Goal: Task Accomplishment & Management: Complete application form

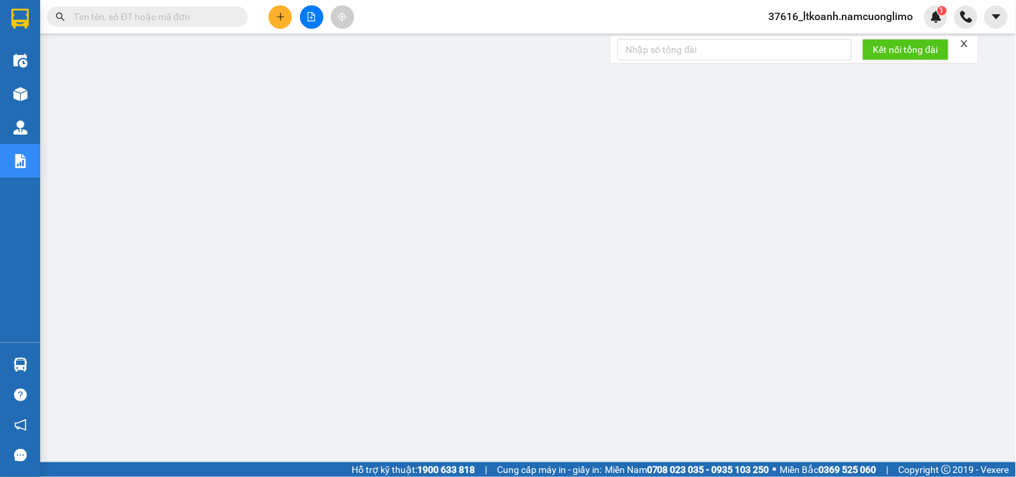
scroll to position [62, 0]
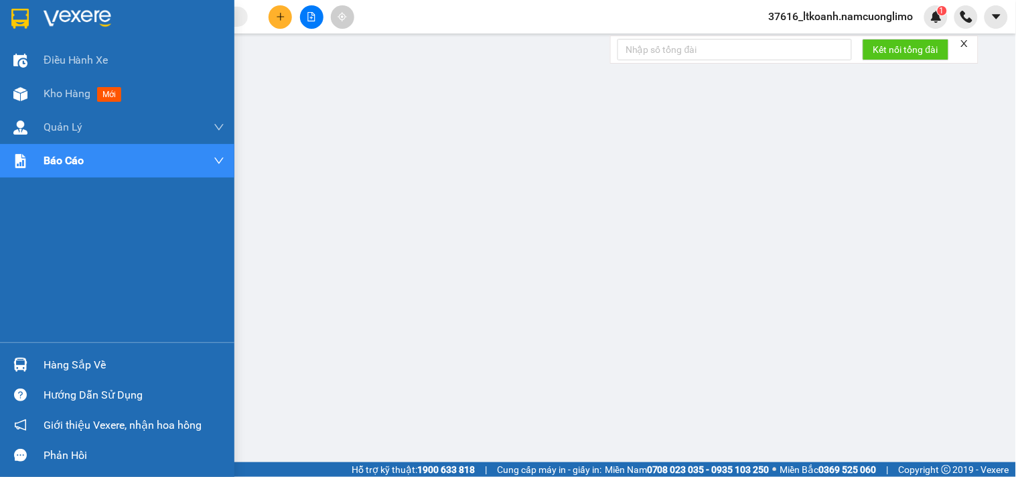
drag, startPoint x: 40, startPoint y: 370, endPoint x: 148, endPoint y: 369, distance: 107.8
click at [42, 369] on div "Hàng sắp về" at bounding box center [117, 365] width 234 height 30
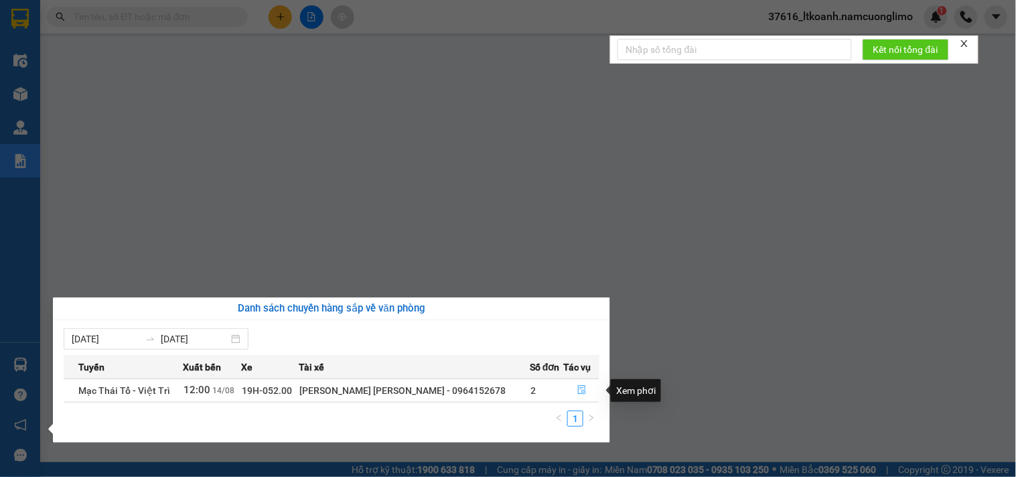
click at [577, 389] on icon "file-done" at bounding box center [581, 389] width 9 height 9
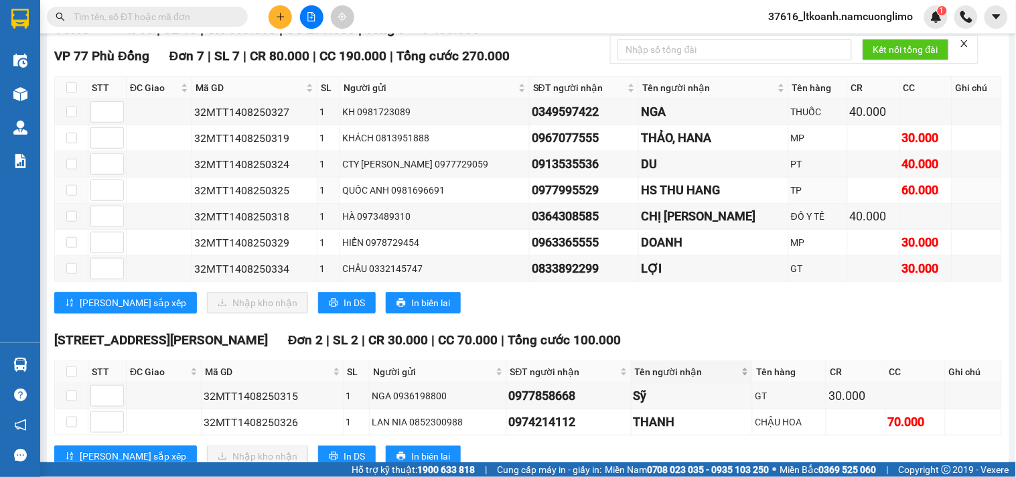
scroll to position [372, 0]
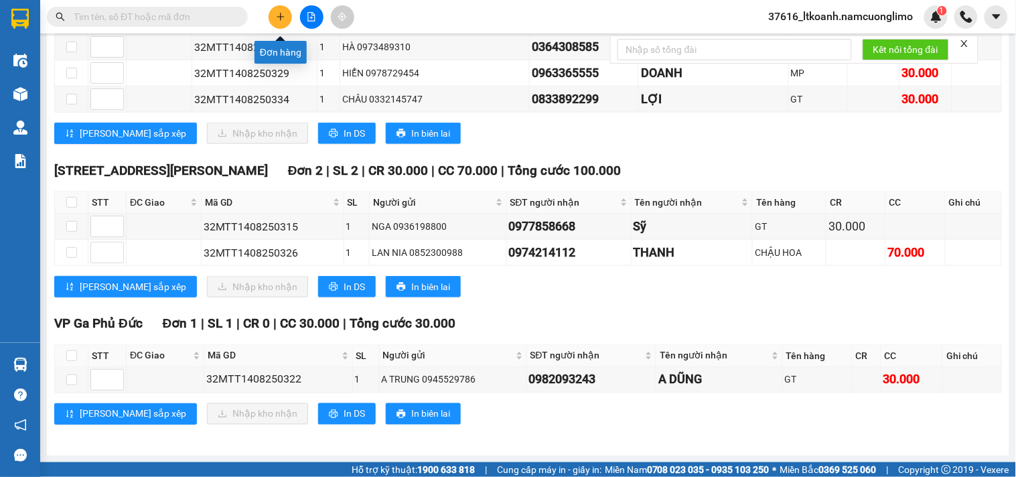
click at [282, 12] on icon "plus" at bounding box center [280, 16] width 9 height 9
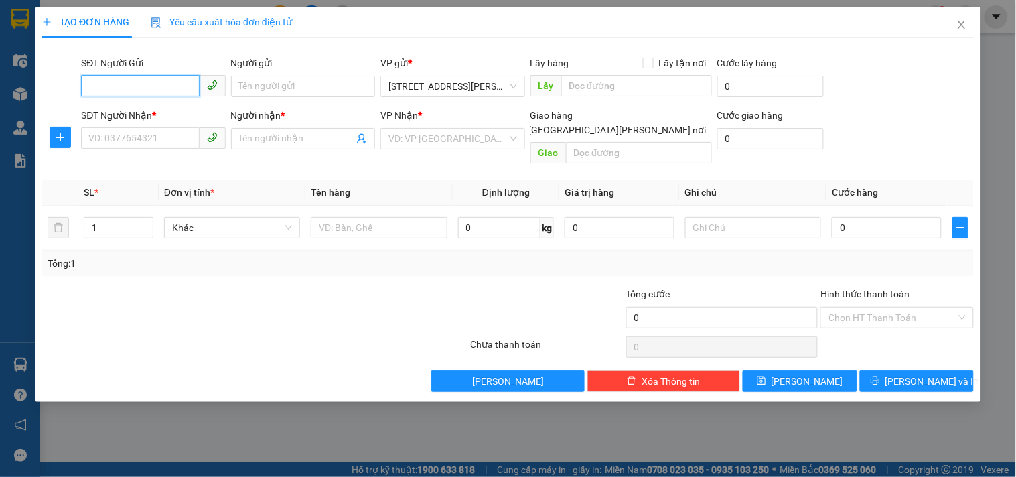
click at [179, 82] on input "SĐT Người Gửi" at bounding box center [140, 85] width 118 height 21
click at [172, 110] on div "0974637913 - [GEOGRAPHIC_DATA]" at bounding box center [164, 113] width 151 height 15
type input "0974637913"
type input "ĐỨC"
type input "0974637913"
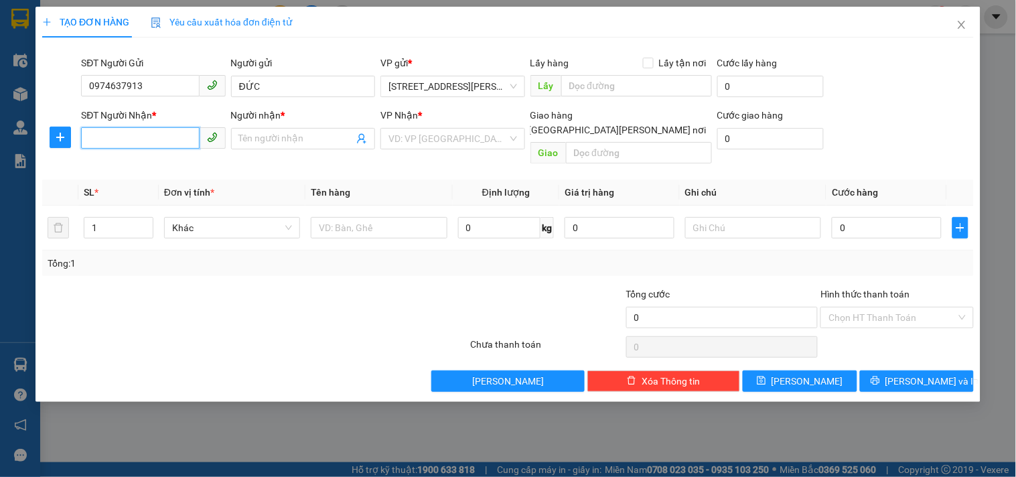
click at [166, 132] on input "SĐT Người Nhận *" at bounding box center [140, 137] width 118 height 21
click at [188, 165] on div "0974594451 - [PERSON_NAME]" at bounding box center [155, 165] width 132 height 15
type input "0974594451"
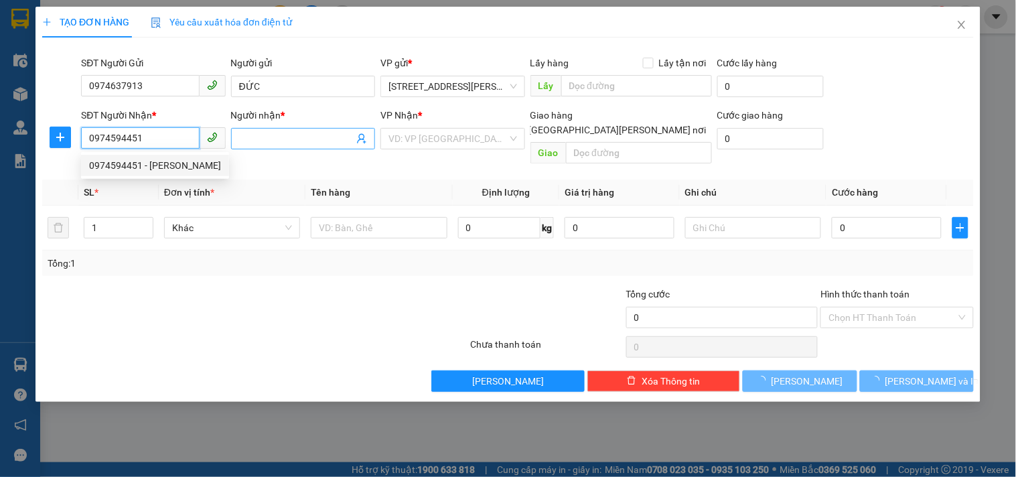
type input "[PERSON_NAME]"
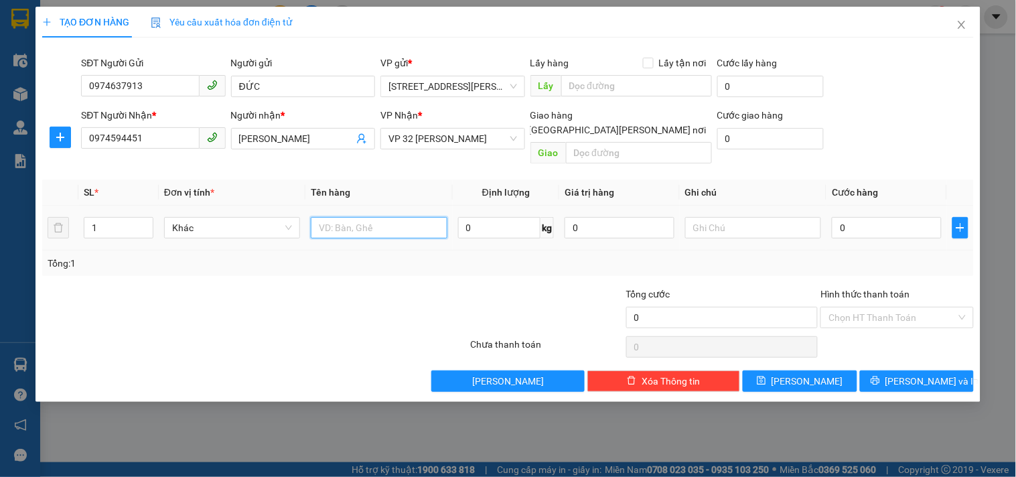
click at [371, 218] on input "text" at bounding box center [379, 227] width 136 height 21
type input "THUỐC"
click at [848, 220] on input "0" at bounding box center [887, 227] width 110 height 21
type input "3"
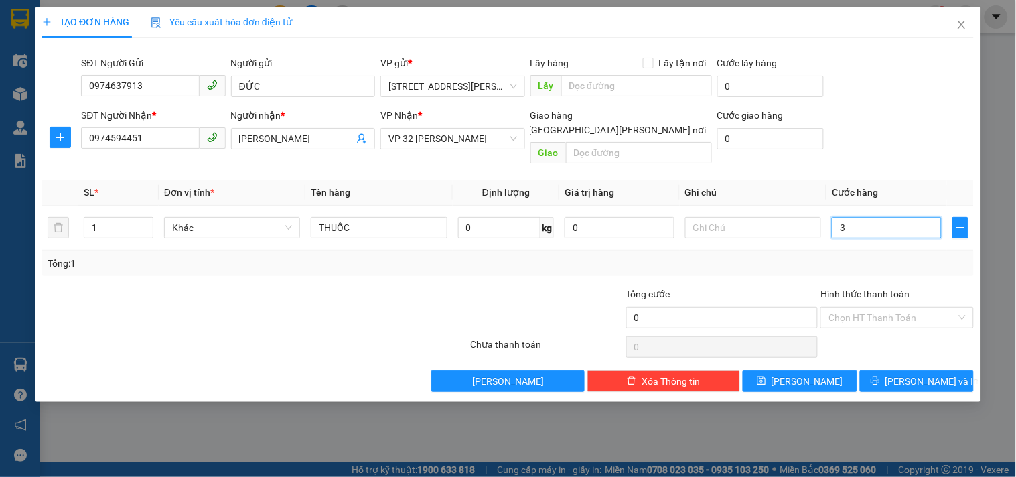
type input "3"
type input "30"
type input "300"
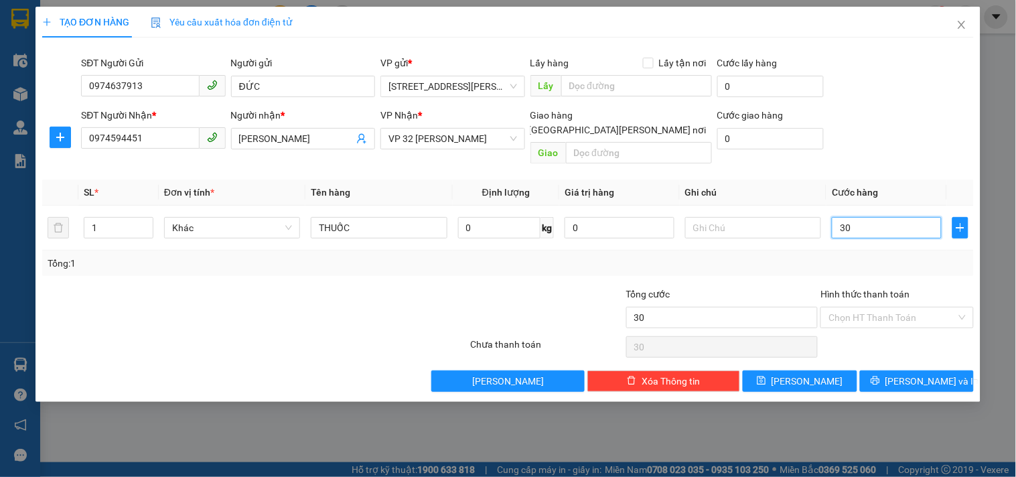
type input "300"
type input "3.000"
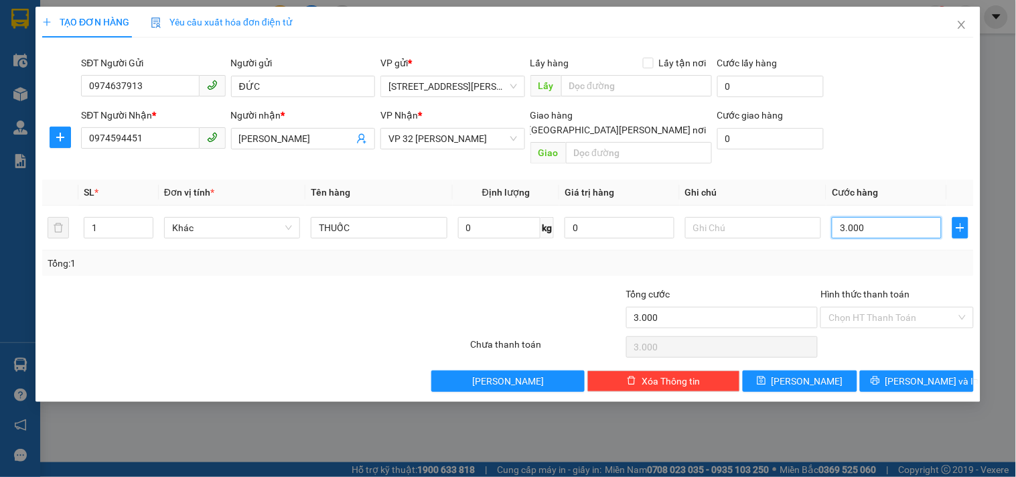
type input "30.000"
click at [916, 374] on span "[PERSON_NAME] và In" at bounding box center [932, 381] width 94 height 15
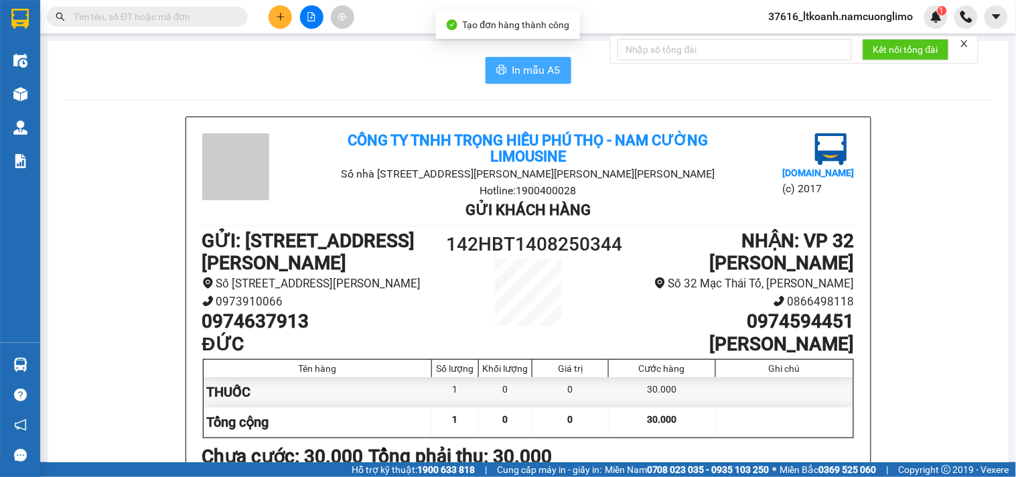
click at [525, 67] on span "In mẫu A5" at bounding box center [536, 70] width 48 height 17
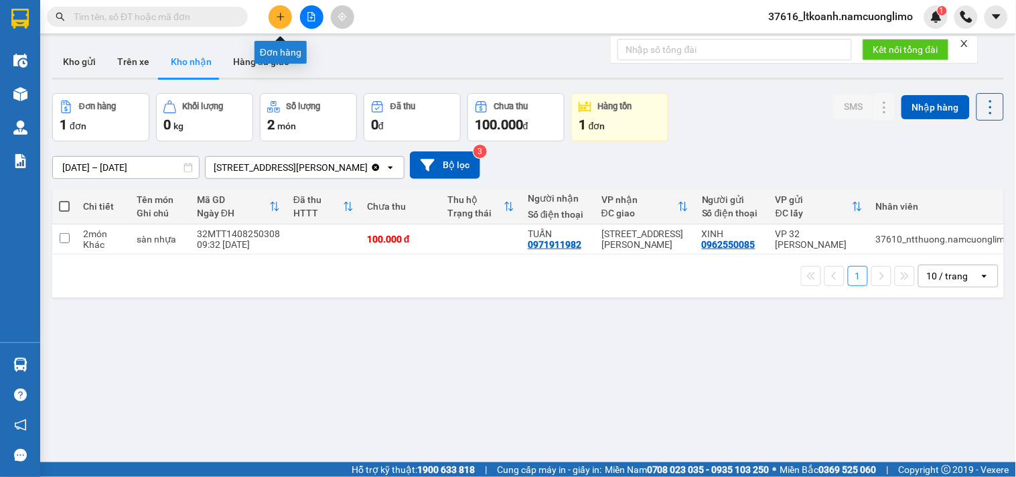
click at [275, 14] on button at bounding box center [279, 16] width 23 height 23
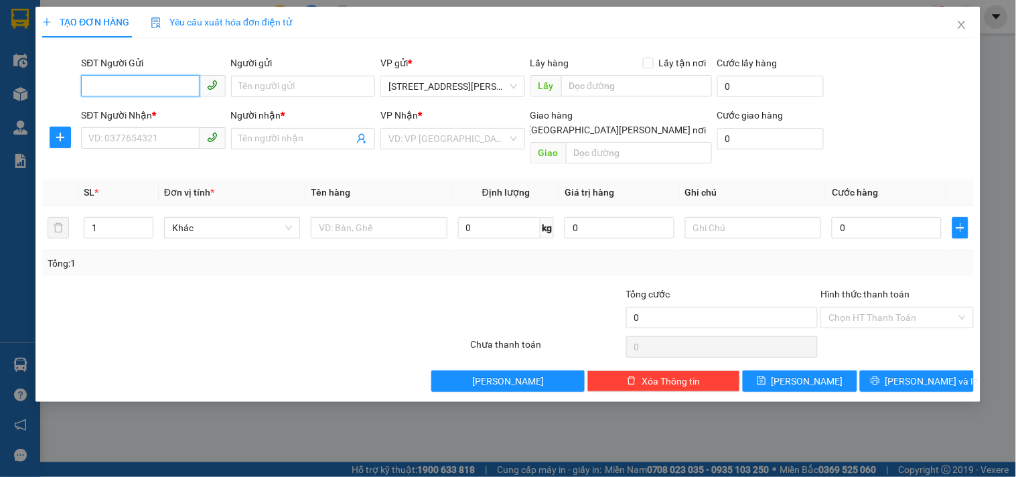
click at [166, 87] on input "SĐT Người Gửi" at bounding box center [140, 85] width 118 height 21
click at [152, 115] on div "0983559625 - HẢI" at bounding box center [153, 113] width 129 height 15
type input "0983559625"
type input "HẢI"
type input "0983559625"
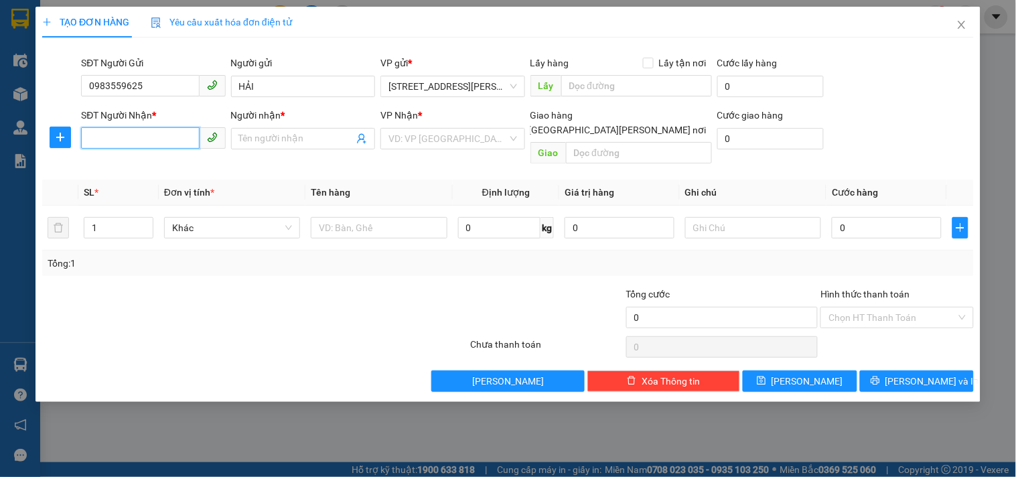
click at [166, 145] on input "SĐT Người Nhận *" at bounding box center [140, 137] width 118 height 21
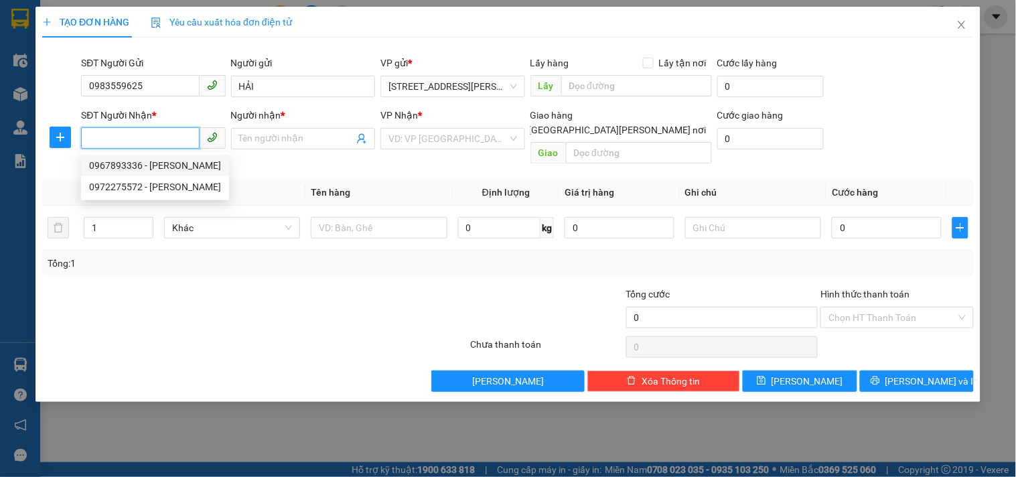
click at [139, 168] on div "0967893336 - [PERSON_NAME]" at bounding box center [155, 165] width 132 height 15
type input "0967893336"
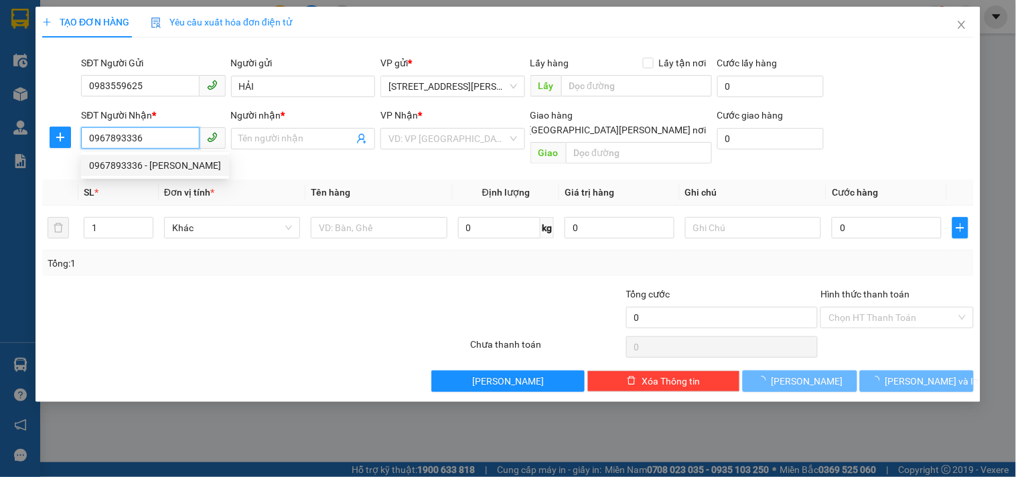
type input "HUYỀN"
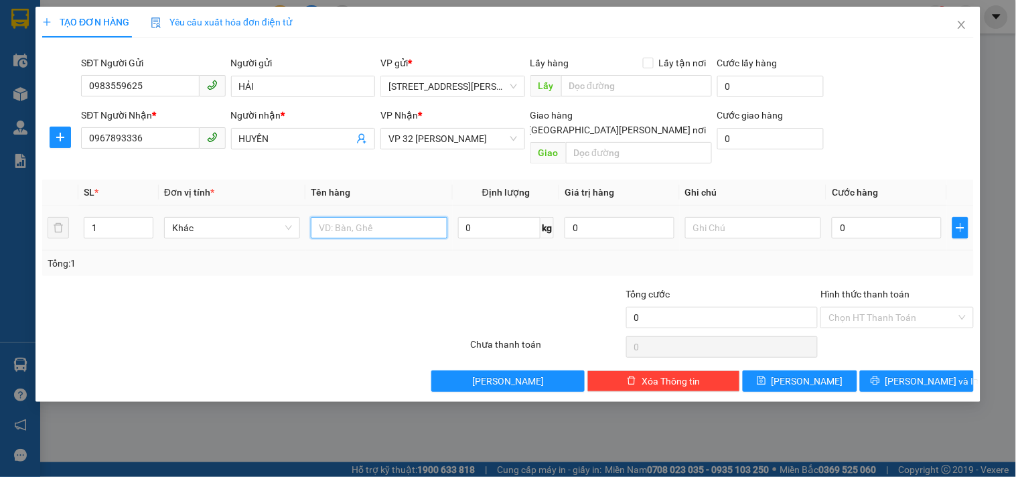
click at [356, 217] on input "text" at bounding box center [379, 227] width 136 height 21
type input "TP"
click at [850, 217] on input "0" at bounding box center [887, 227] width 110 height 21
type input "5"
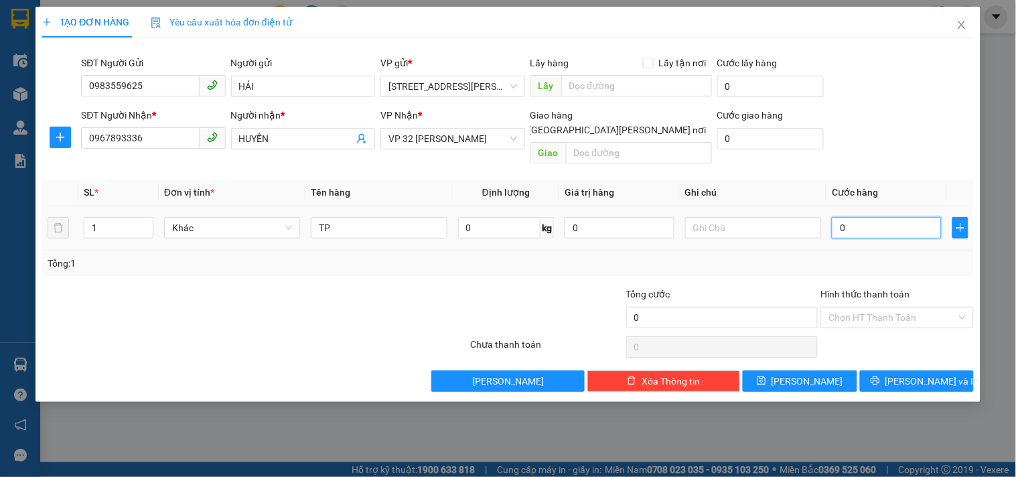
type input "5"
type input "50"
type input "500"
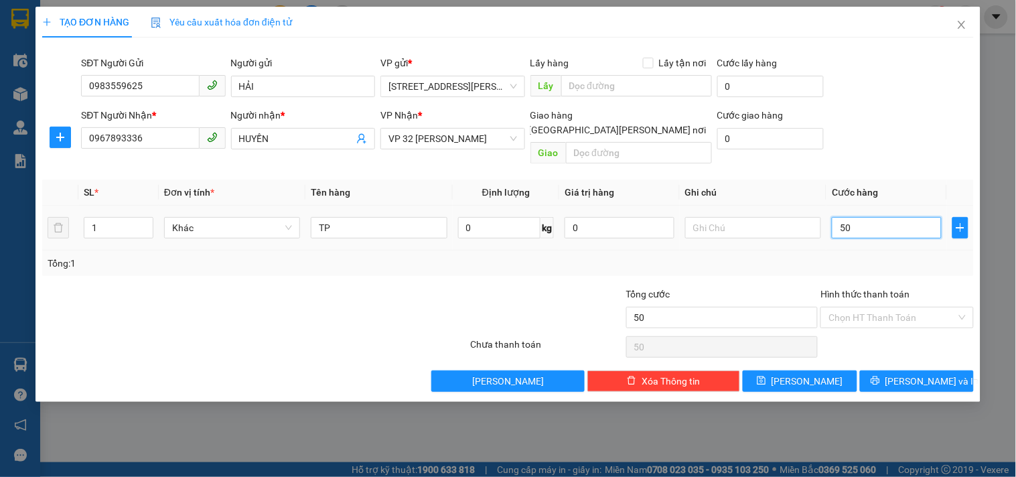
type input "500"
type input "5.000"
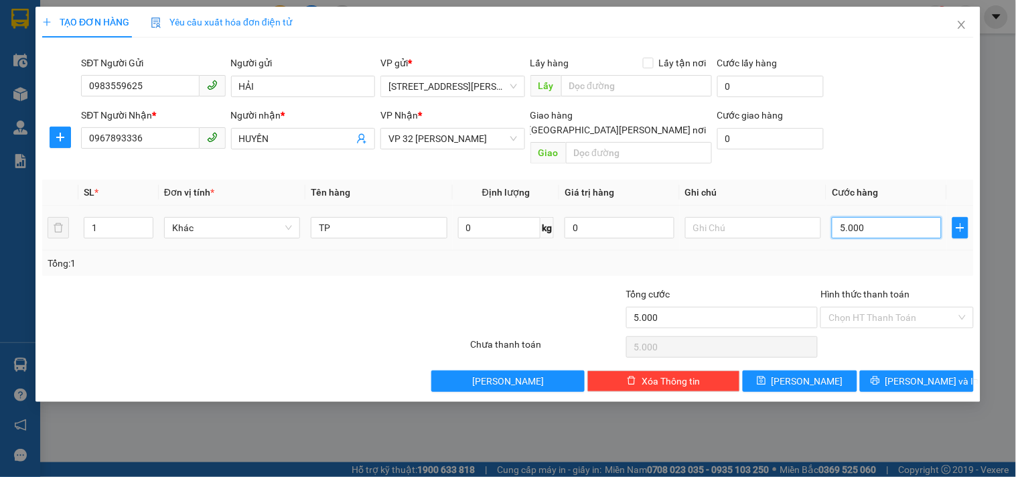
type input "50.000"
click at [940, 307] on input "Hình thức thanh toán" at bounding box center [891, 317] width 127 height 20
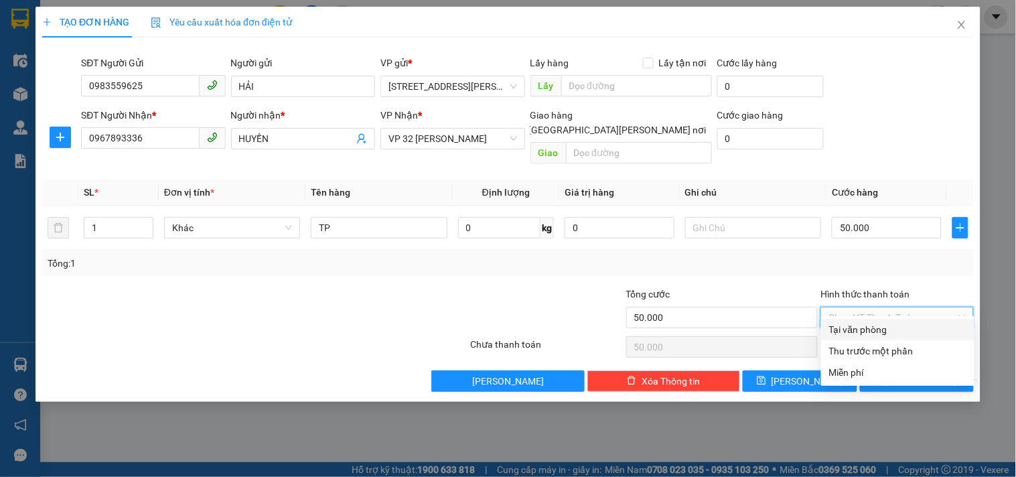
click at [908, 335] on div "Tại văn phòng" at bounding box center [897, 329] width 137 height 15
type input "0"
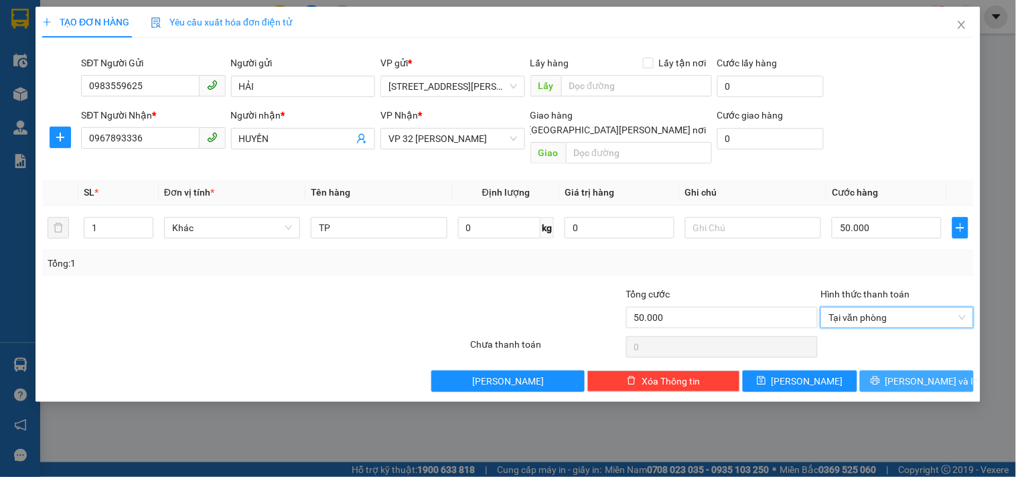
click at [904, 370] on button "[PERSON_NAME] và In" at bounding box center [917, 380] width 114 height 21
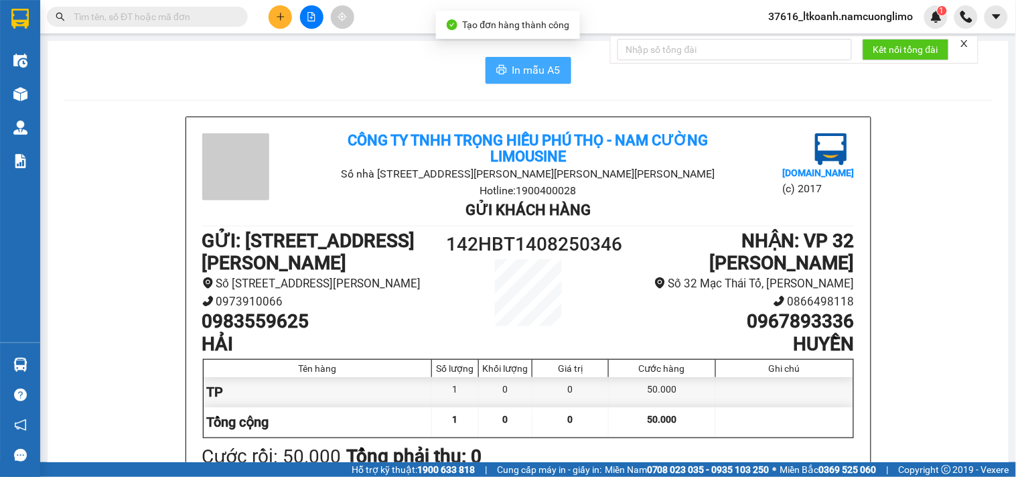
click at [550, 70] on span "In mẫu A5" at bounding box center [536, 70] width 48 height 17
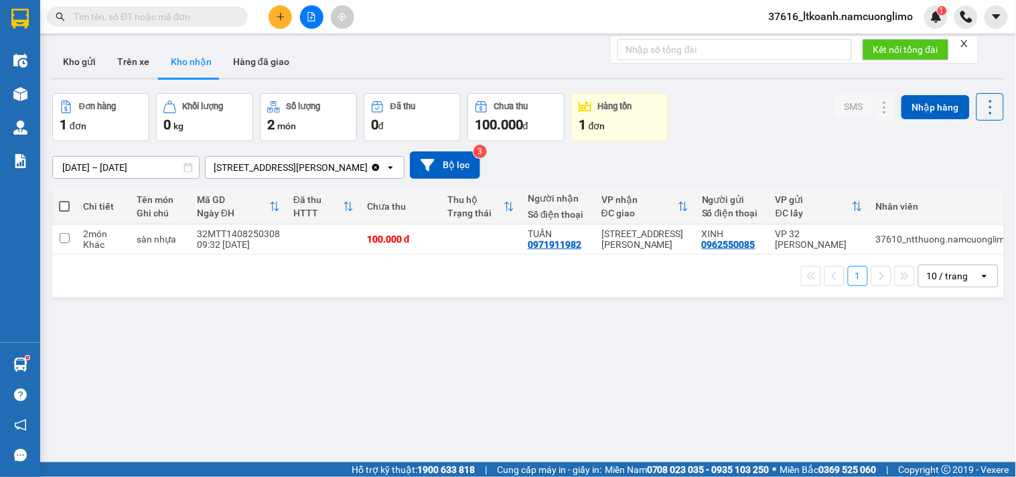
click at [745, 410] on div "ver 1.8.138 Kho gửi Trên xe [PERSON_NAME] Hàng đã [PERSON_NAME] hàng 1 đơn [PER…" at bounding box center [528, 278] width 962 height 477
click at [92, 62] on button "Kho gửi" at bounding box center [79, 62] width 54 height 32
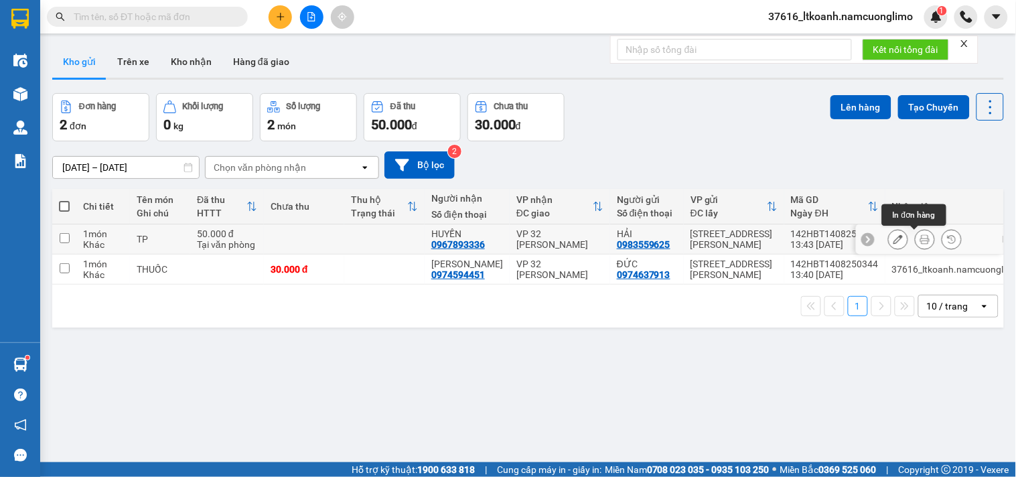
click at [920, 239] on icon at bounding box center [924, 238] width 9 height 9
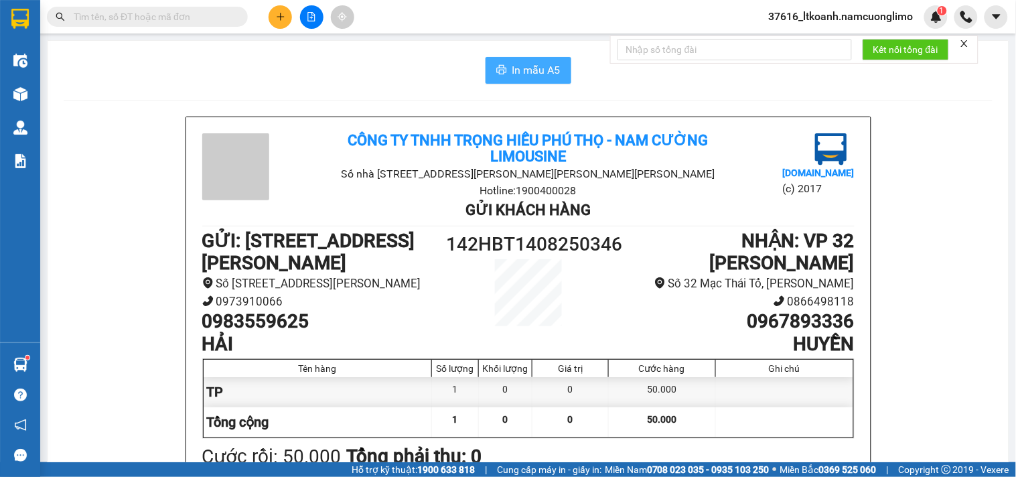
click at [534, 68] on span "In mẫu A5" at bounding box center [536, 70] width 48 height 17
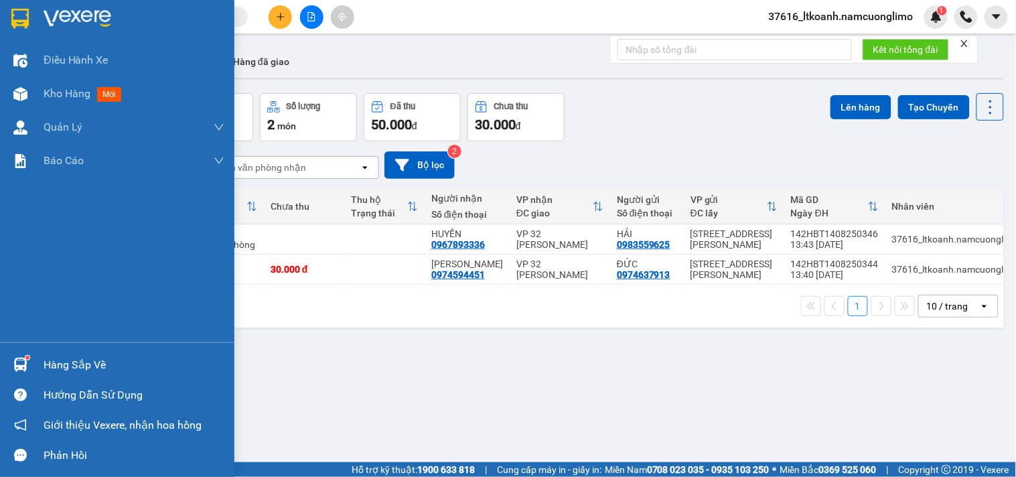
drag, startPoint x: 39, startPoint y: 364, endPoint x: 323, endPoint y: 388, distance: 284.9
click at [39, 360] on div "Hàng sắp về" at bounding box center [117, 365] width 234 height 30
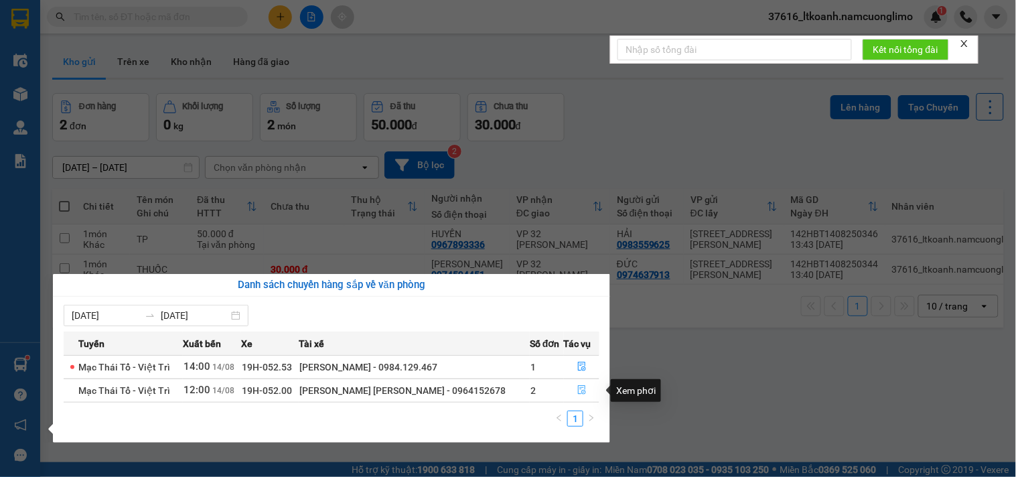
click at [579, 389] on icon "file-done" at bounding box center [581, 389] width 9 height 9
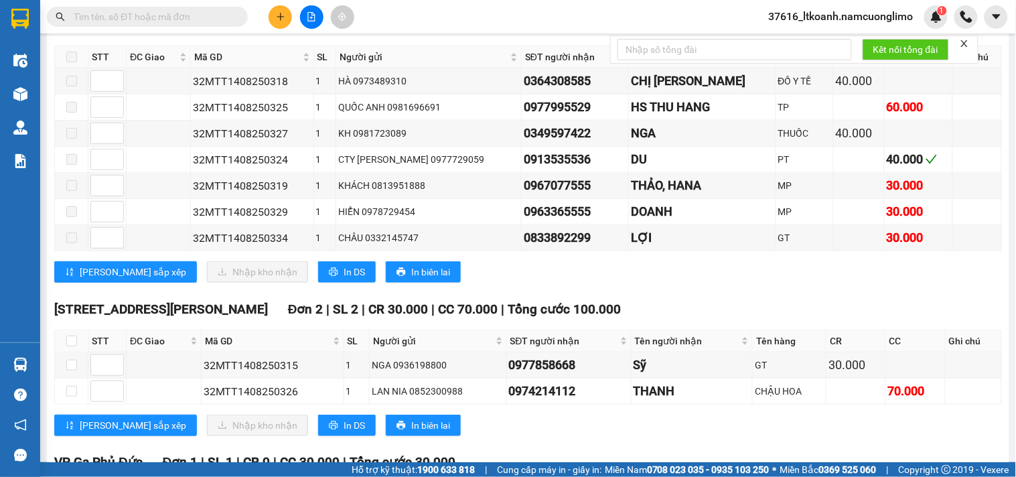
scroll to position [376, 0]
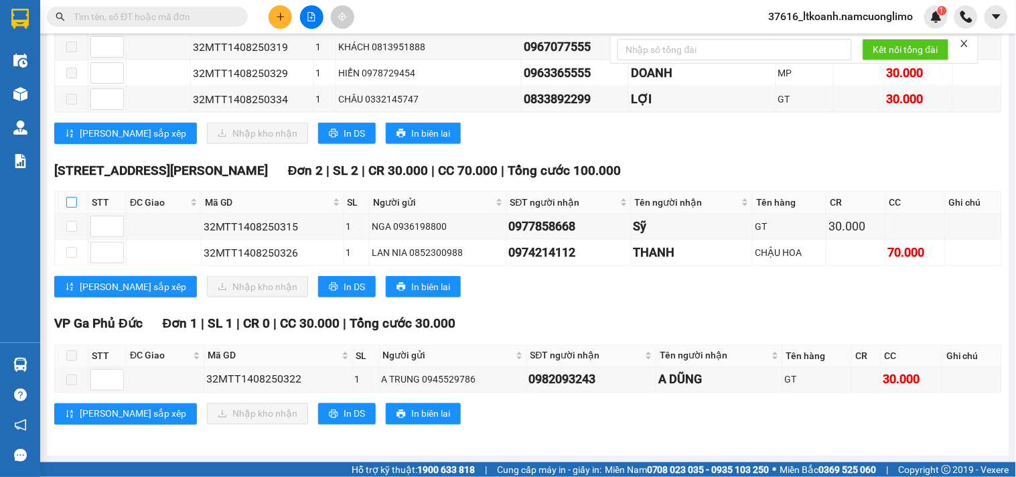
click at [71, 204] on input "checkbox" at bounding box center [71, 202] width 11 height 11
checkbox input "true"
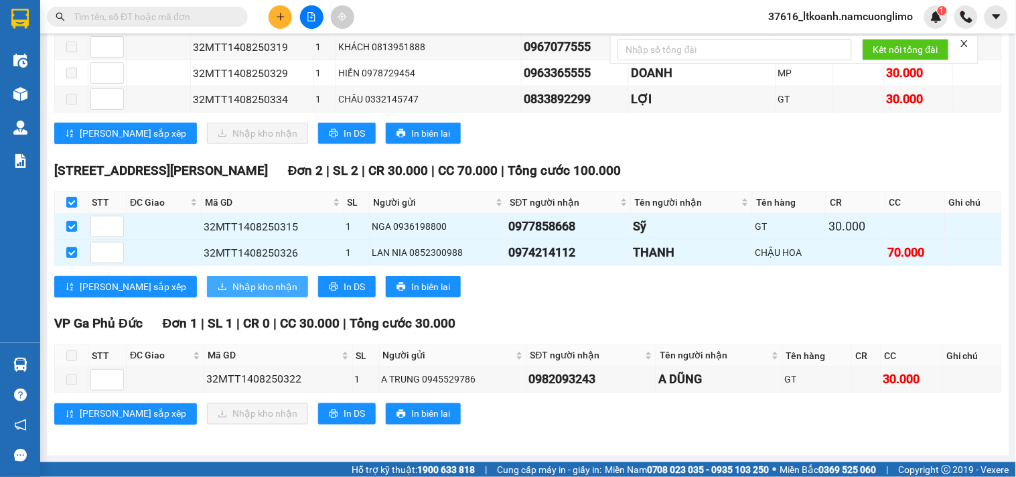
click at [232, 286] on span "Nhập kho nhận" at bounding box center [264, 286] width 65 height 15
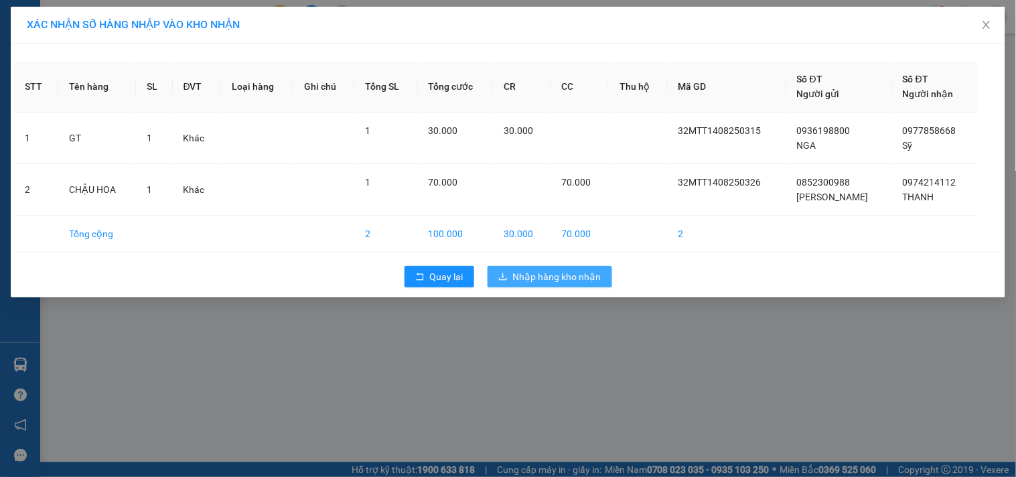
click at [573, 273] on span "Nhập hàng kho nhận" at bounding box center [557, 276] width 88 height 15
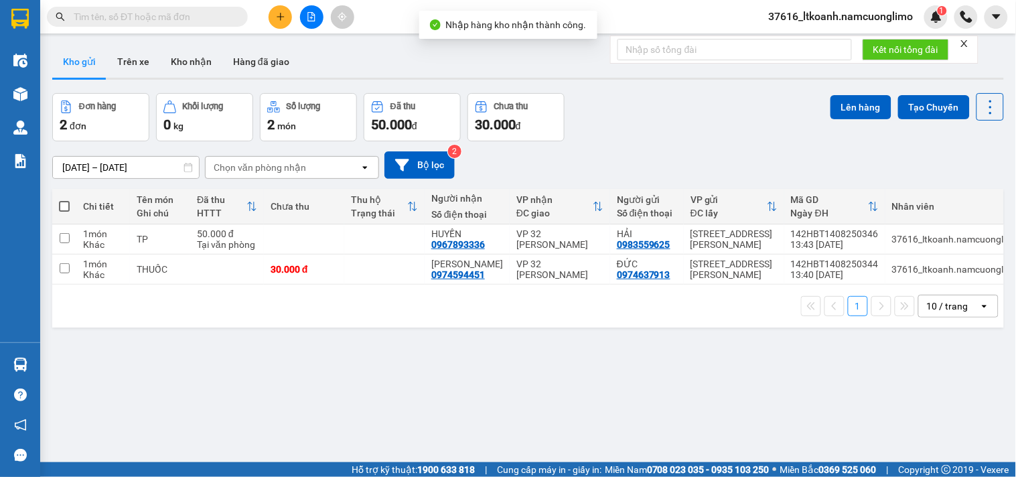
click at [63, 206] on span at bounding box center [64, 206] width 11 height 11
click at [64, 200] on input "checkbox" at bounding box center [64, 200] width 0 height 0
checkbox input "true"
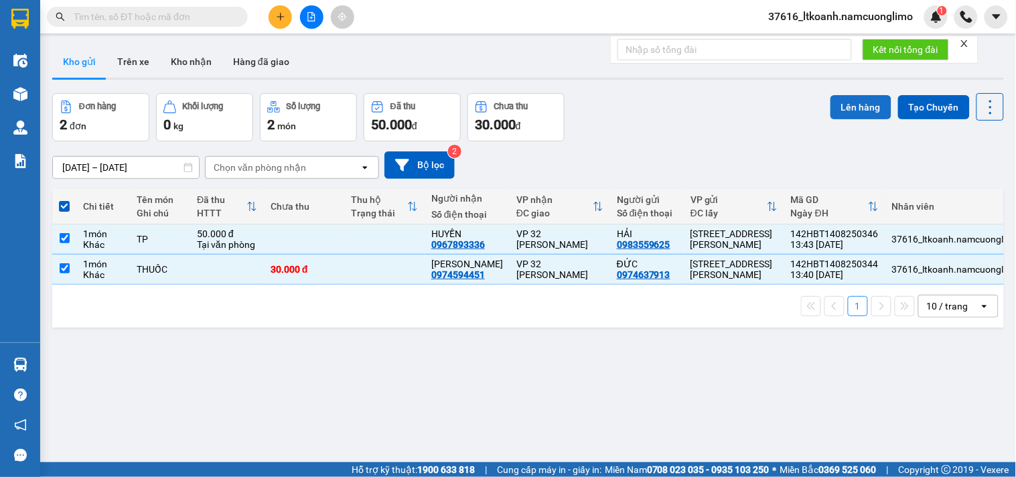
click at [859, 104] on button "Lên hàng" at bounding box center [860, 107] width 61 height 24
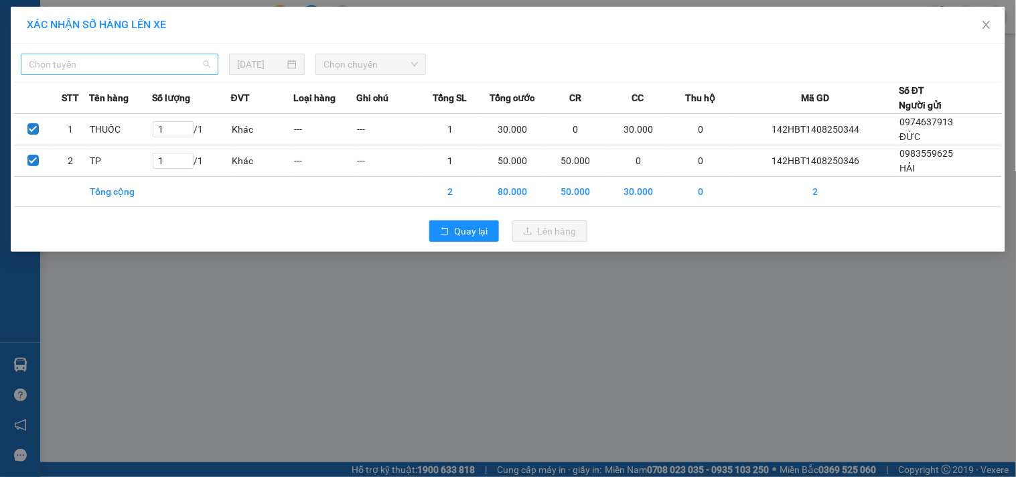
click at [190, 64] on span "Chọn tuyến" at bounding box center [119, 64] width 181 height 20
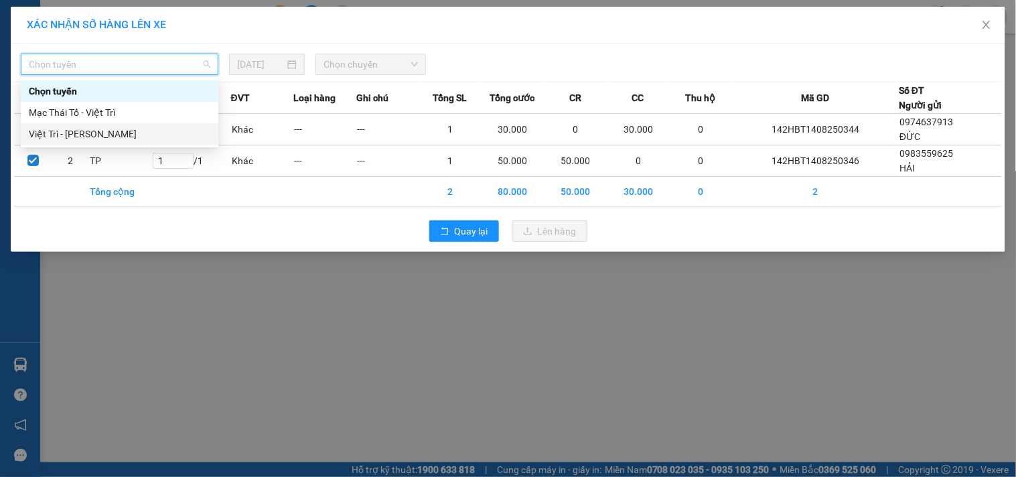
click at [82, 135] on div "Việt Trì - [PERSON_NAME]" at bounding box center [119, 134] width 181 height 15
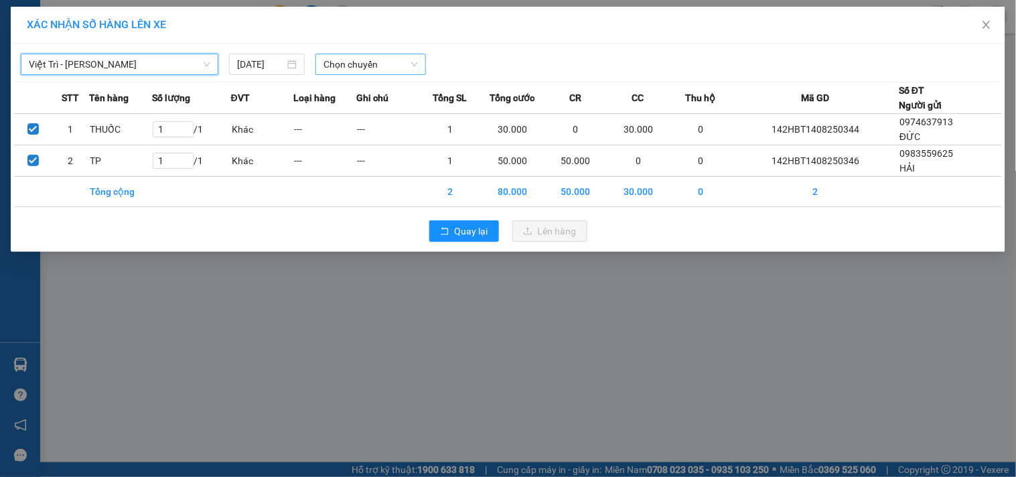
click at [346, 66] on span "Chọn chuyến" at bounding box center [370, 64] width 94 height 20
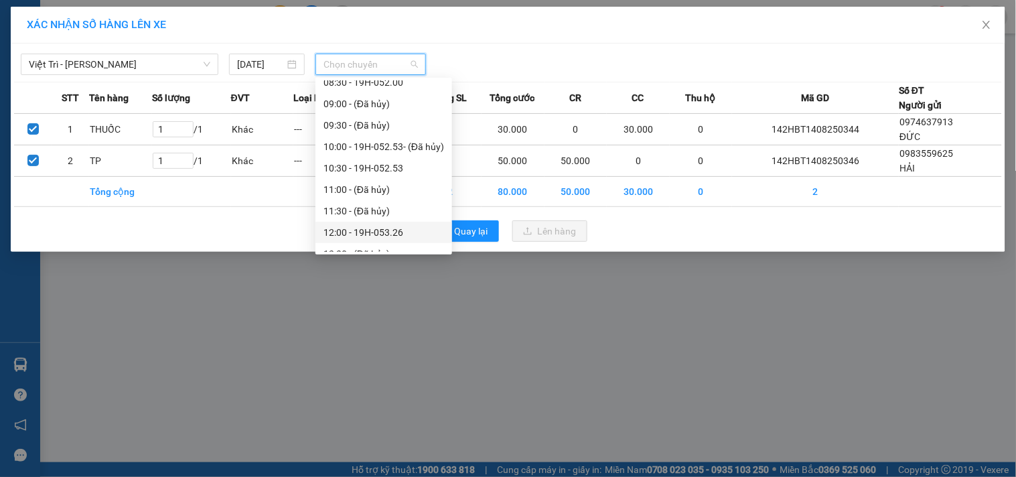
scroll to position [372, 0]
click at [403, 174] on div "14:00 - 19H-057.74" at bounding box center [383, 169] width 121 height 15
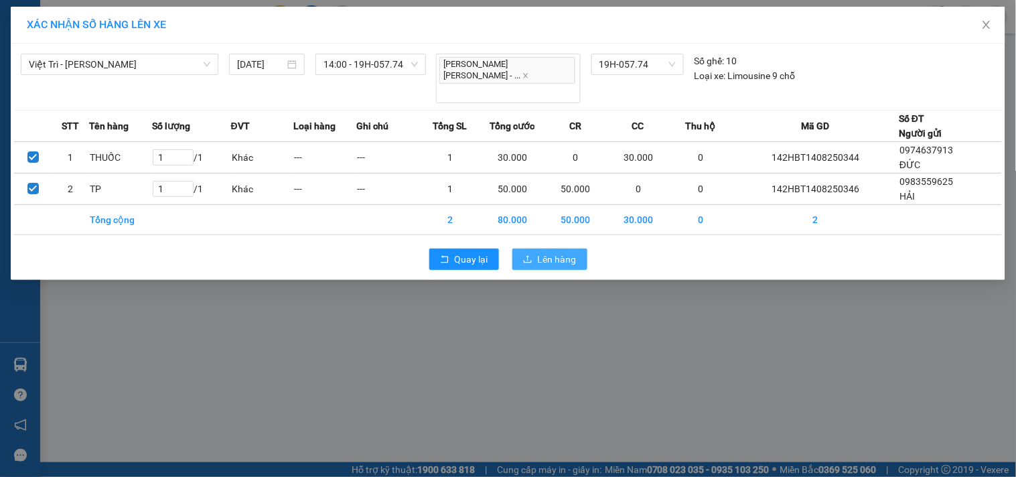
click at [549, 252] on span "Lên hàng" at bounding box center [557, 259] width 39 height 15
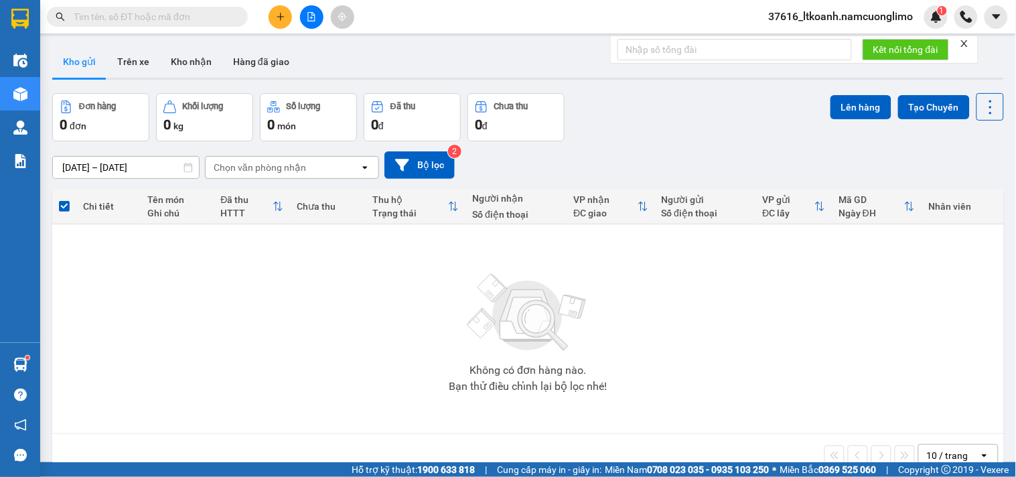
click at [191, 21] on input "text" at bounding box center [153, 16] width 158 height 15
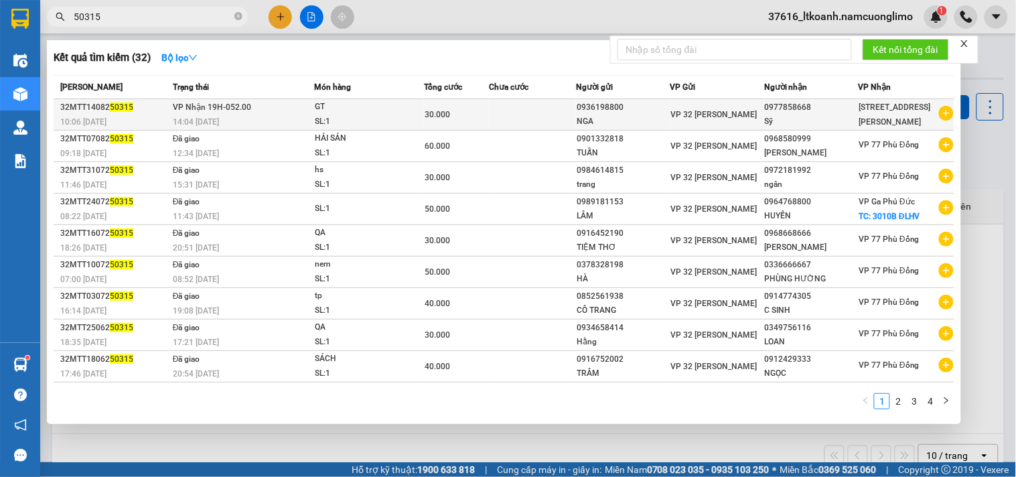
type input "50315"
click at [289, 109] on td "[PERSON_NAME] 19H-052.00 14:04 [DATE]" at bounding box center [241, 114] width 145 height 31
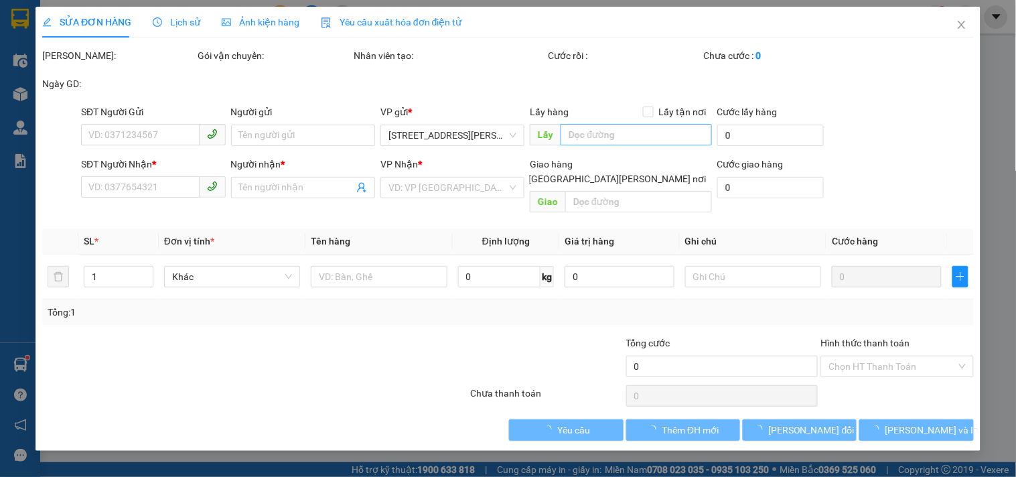
type input "0936198800"
type input "NGA"
type input "0977858668"
type input "Sỹ"
type input "30.000"
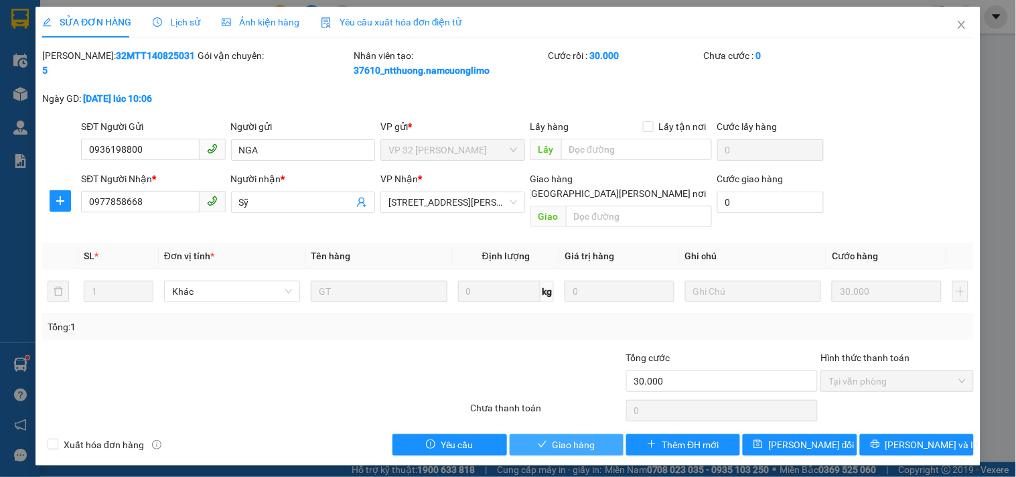
click at [571, 437] on span "Giao hàng" at bounding box center [573, 444] width 43 height 15
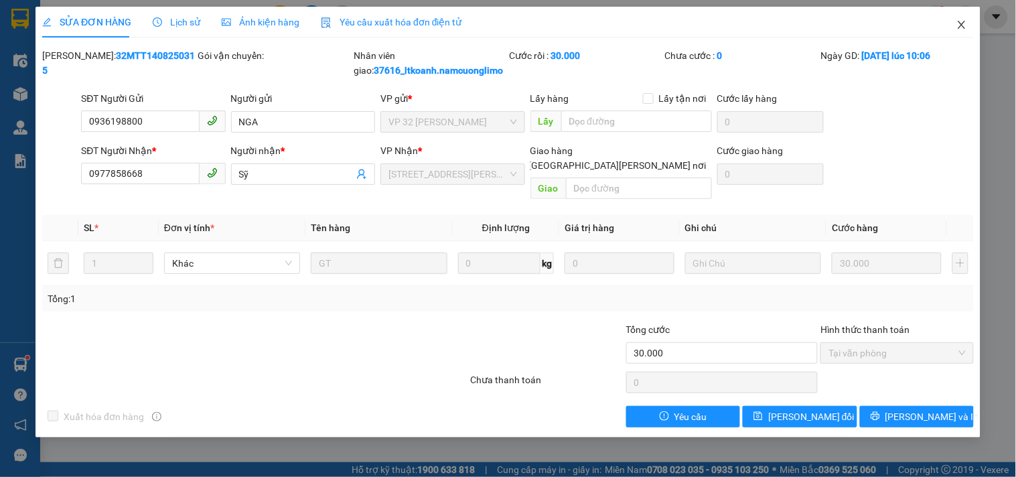
click at [965, 27] on icon "close" at bounding box center [961, 24] width 11 height 11
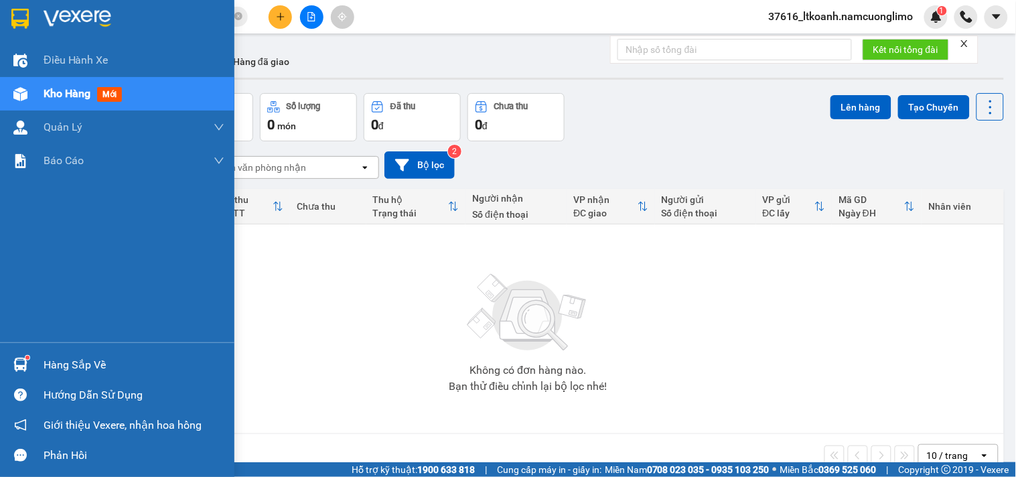
click at [25, 356] on sup at bounding box center [27, 358] width 4 height 4
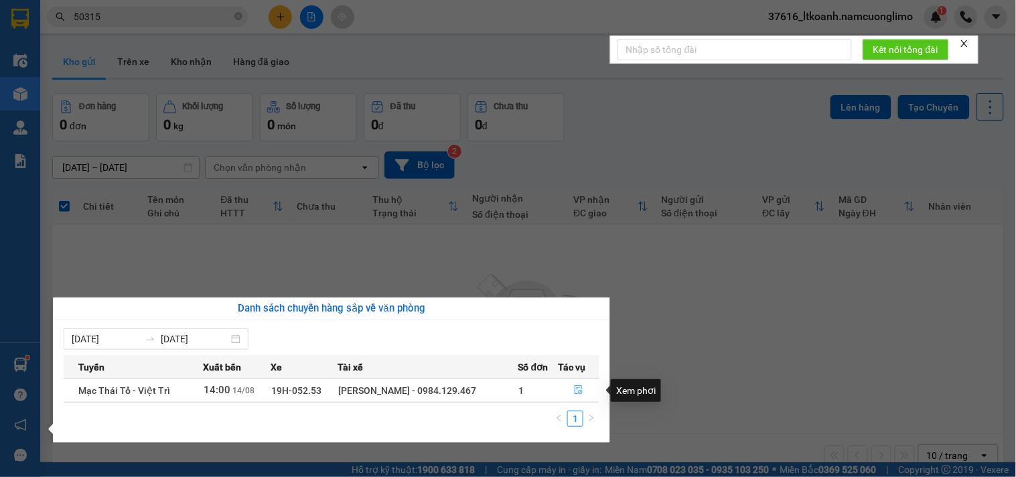
click at [578, 386] on icon "file-done" at bounding box center [578, 389] width 9 height 9
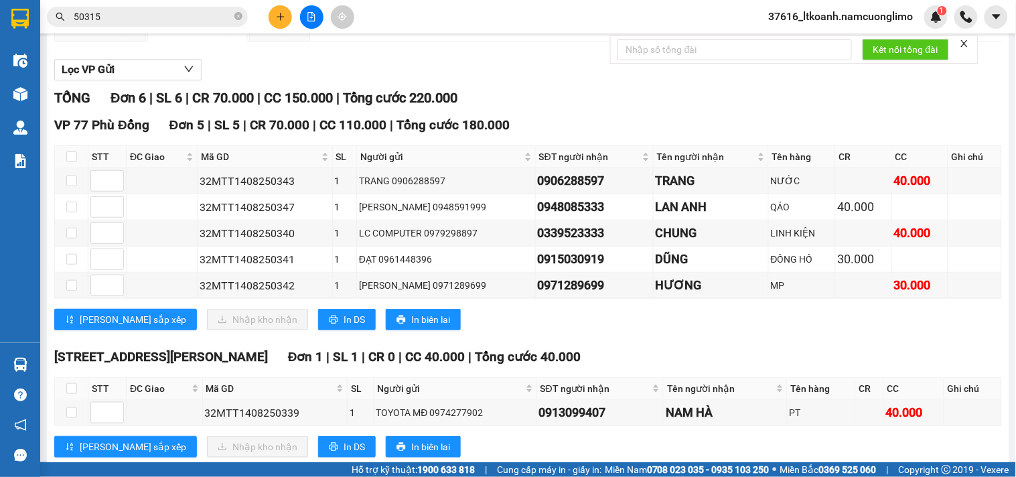
scroll to position [20, 0]
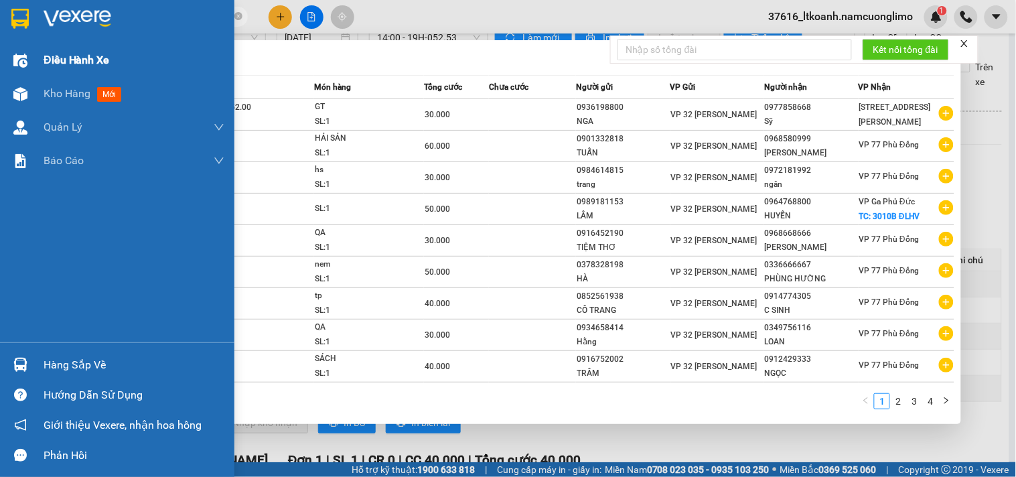
drag, startPoint x: 206, startPoint y: 18, endPoint x: 0, endPoint y: 72, distance: 213.1
click at [0, 72] on section "Kết quả [PERSON_NAME] ( 32 ) Bộ lọc Mã ĐH Trạng thái Món hàng [PERSON_NAME] [PE…" at bounding box center [508, 238] width 1016 height 477
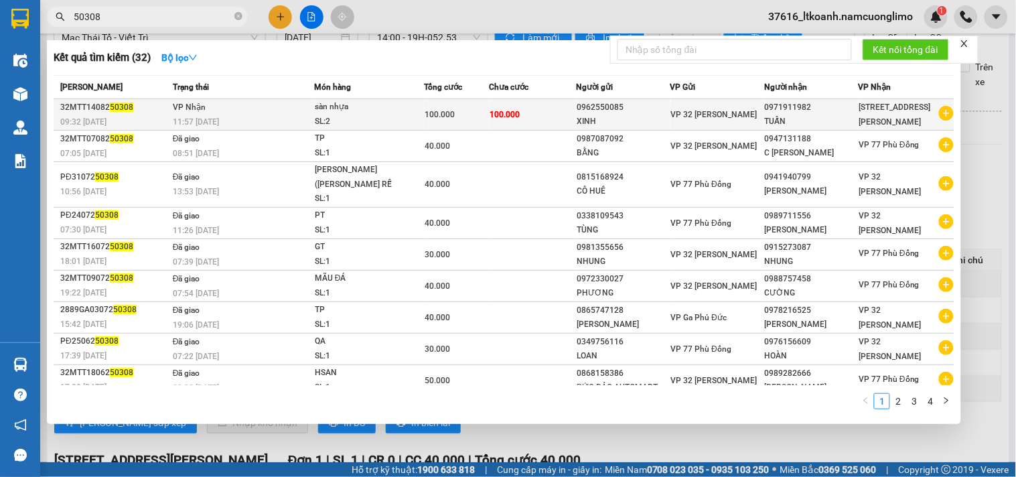
type input "50308"
click at [485, 114] on div "100.000" at bounding box center [456, 114] width 64 height 15
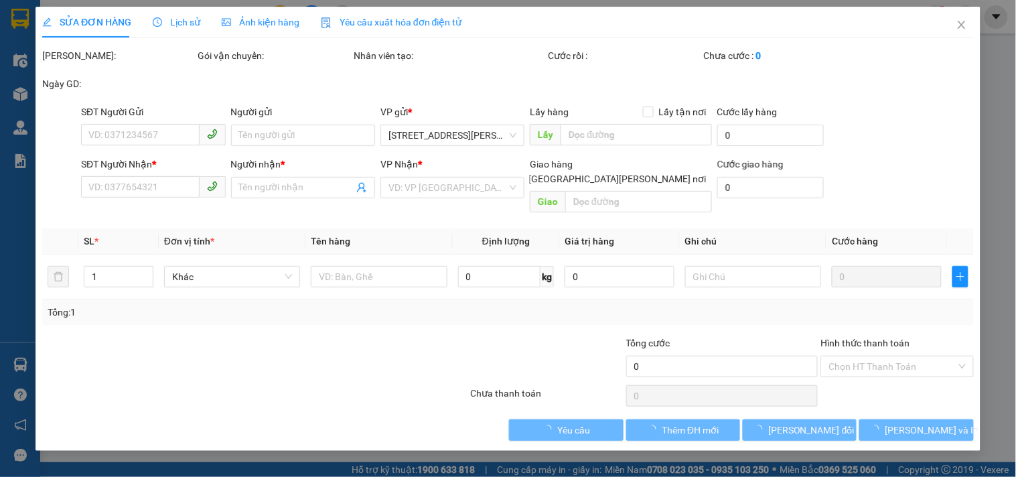
type input "0962550085"
type input "XINH"
type input "0971911982"
type input "TUẤN"
type input "100.000"
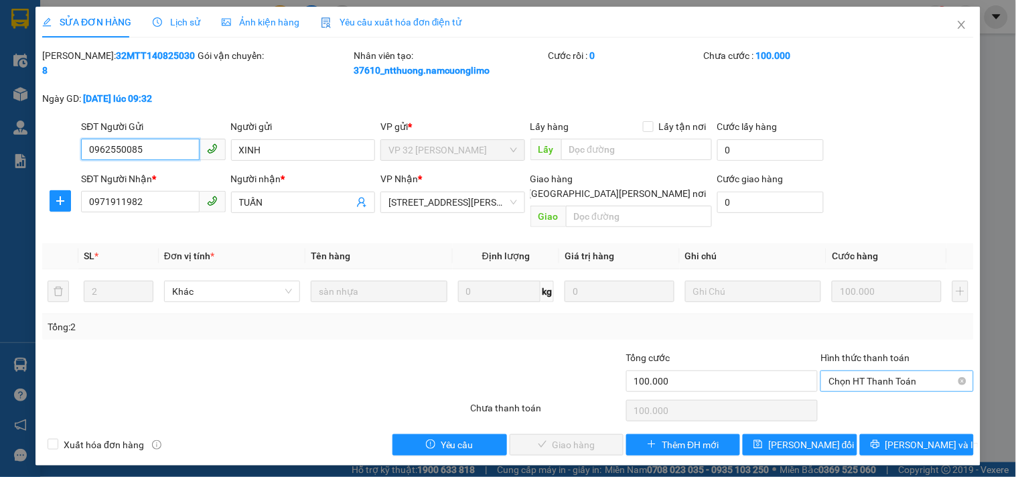
click at [893, 371] on span "Chọn HT Thanh Toán" at bounding box center [896, 381] width 137 height 20
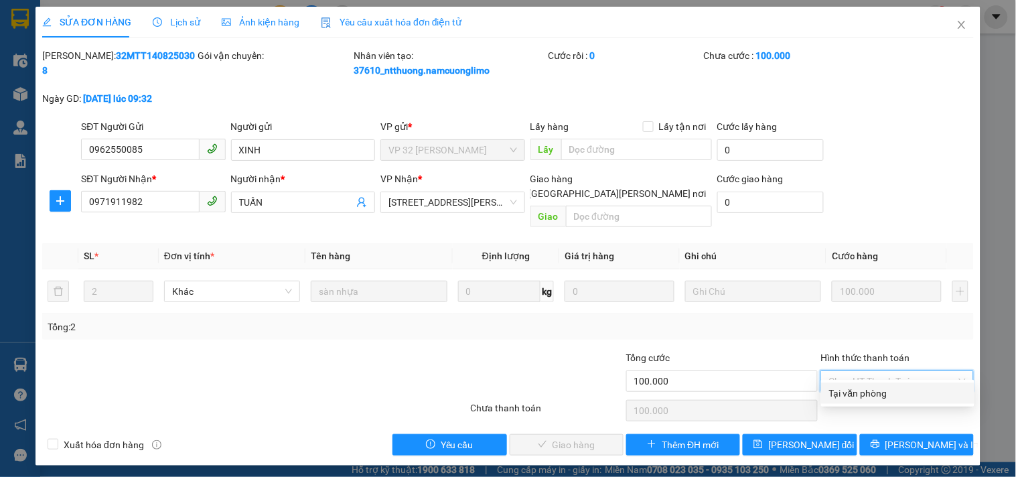
click at [871, 390] on div "Tại văn phòng" at bounding box center [897, 393] width 137 height 15
type input "0"
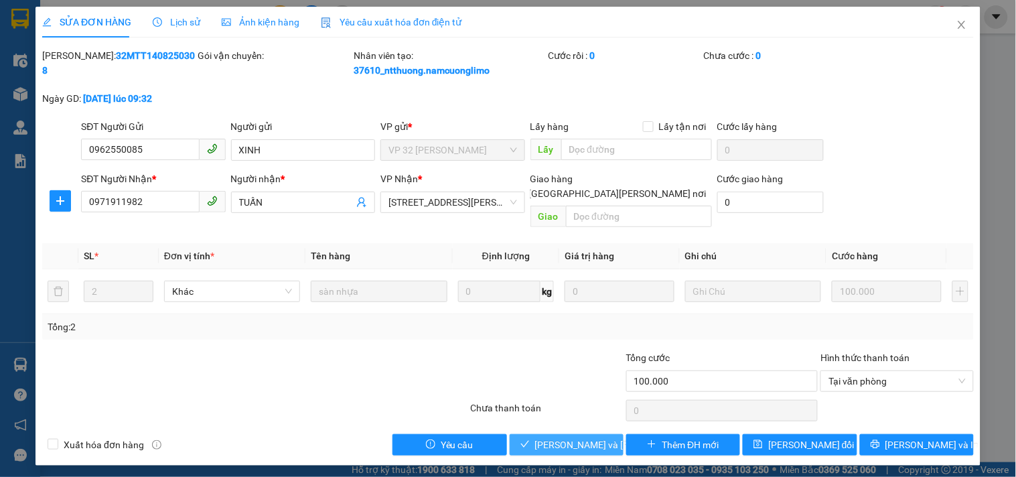
click at [578, 437] on span "[PERSON_NAME] và [PERSON_NAME] hàng" at bounding box center [625, 444] width 181 height 15
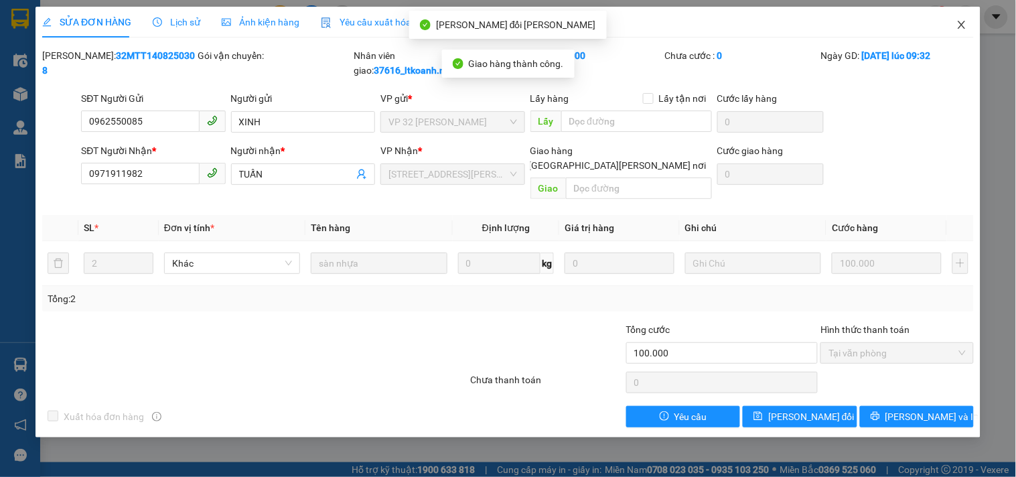
click at [954, 23] on span "Close" at bounding box center [961, 25] width 37 height 37
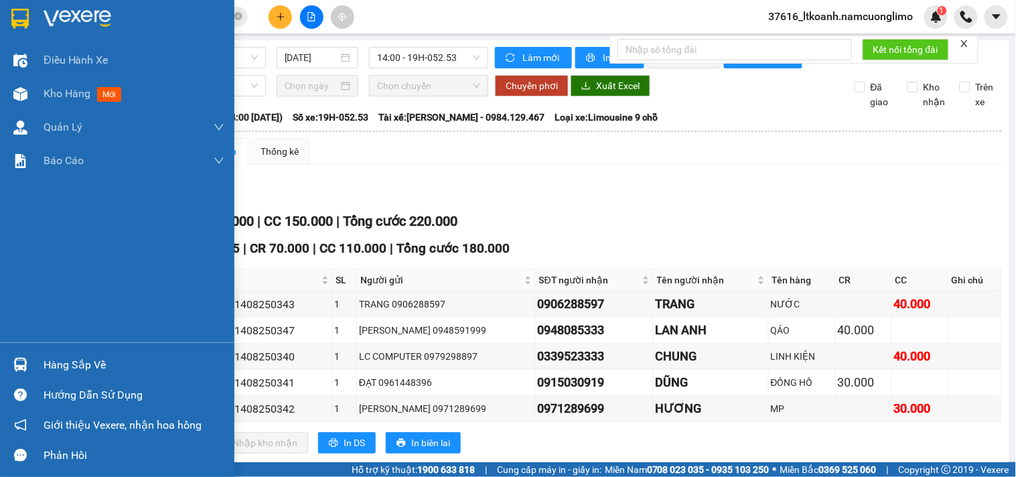
click at [22, 16] on img at bounding box center [19, 19] width 17 height 20
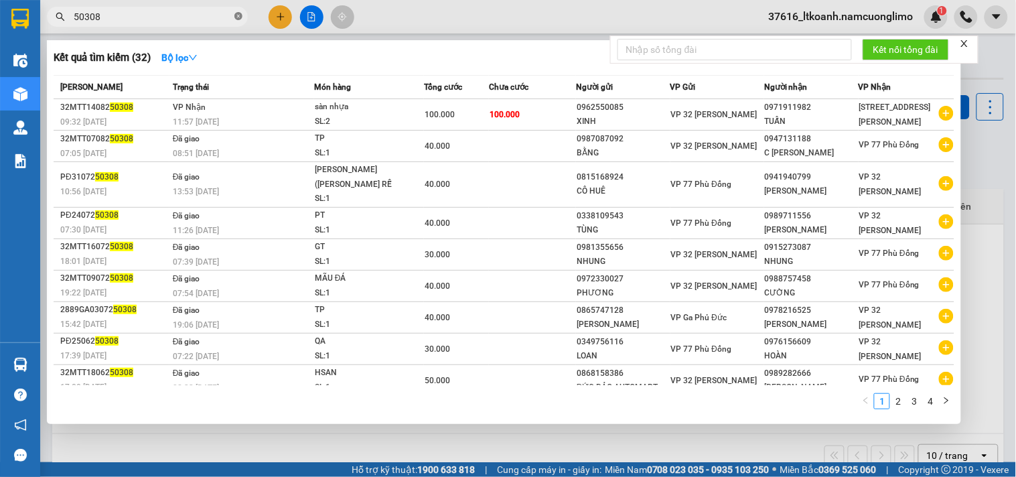
click at [237, 17] on icon "close-circle" at bounding box center [238, 16] width 8 height 8
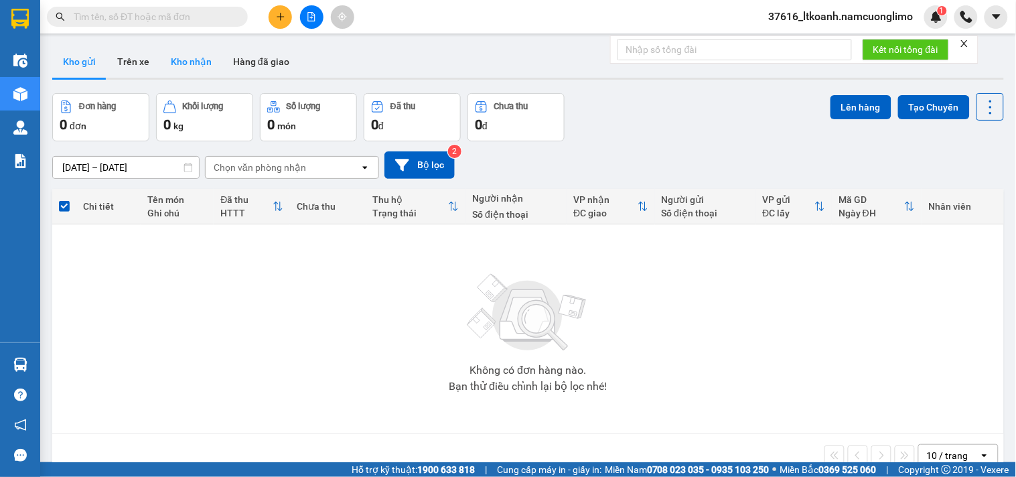
click at [193, 64] on button "Kho nhận" at bounding box center [191, 62] width 62 height 32
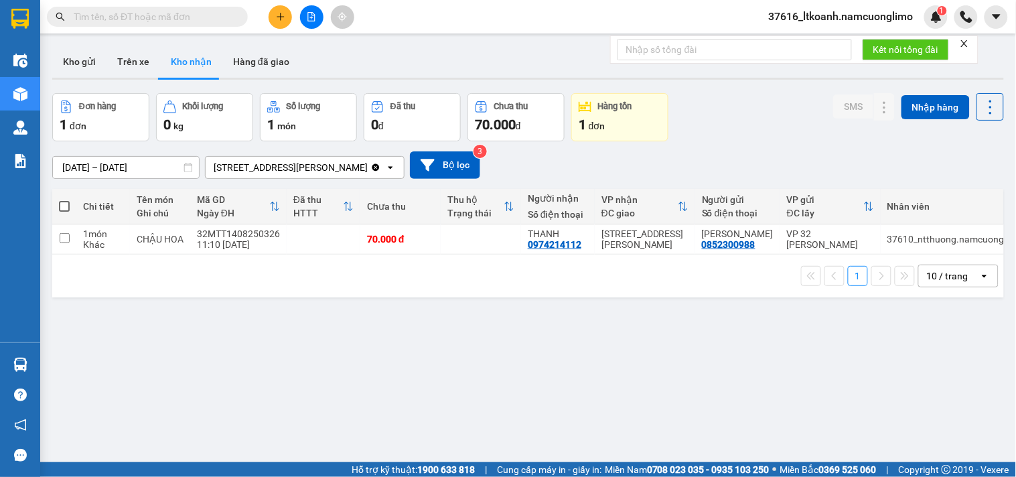
click at [185, 17] on input "text" at bounding box center [153, 16] width 158 height 15
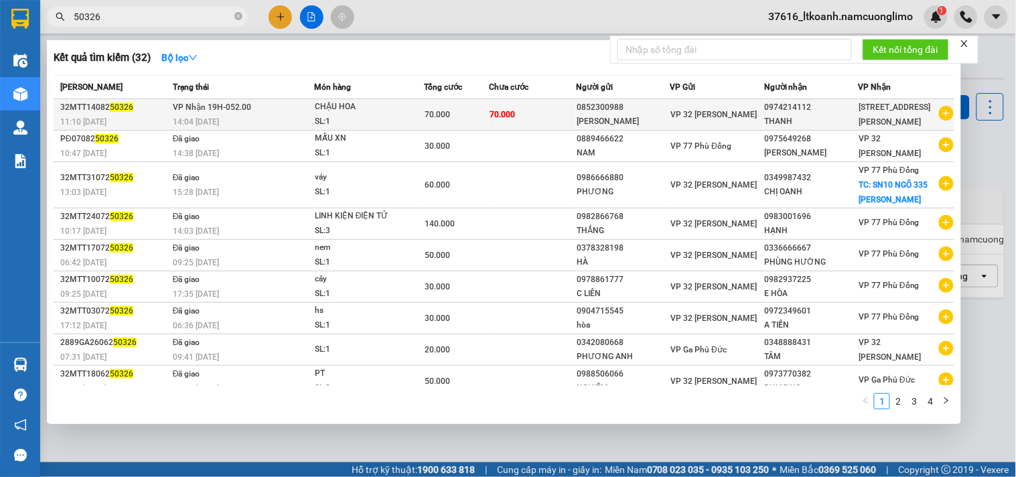
type input "50326"
click at [195, 106] on span "[PERSON_NAME] 19H-052.00" at bounding box center [212, 106] width 78 height 9
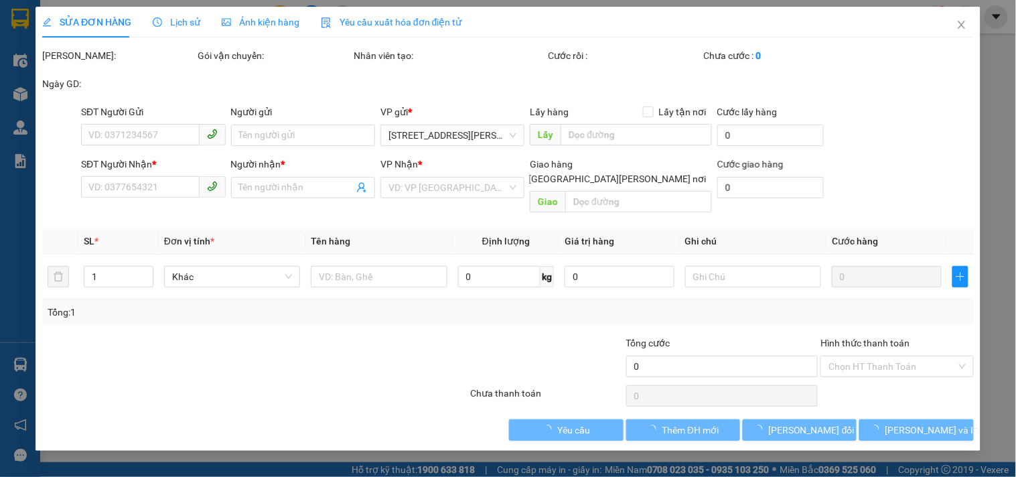
type input "0852300988"
type input "[PERSON_NAME]"
type input "0974214112"
type input "THANH"
type input "70.000"
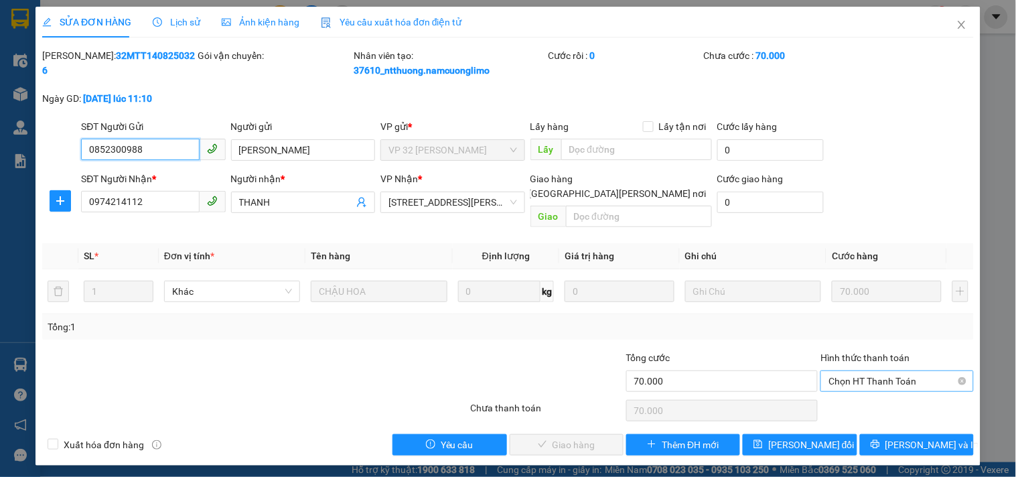
click at [875, 371] on span "Chọn HT Thanh Toán" at bounding box center [896, 381] width 137 height 20
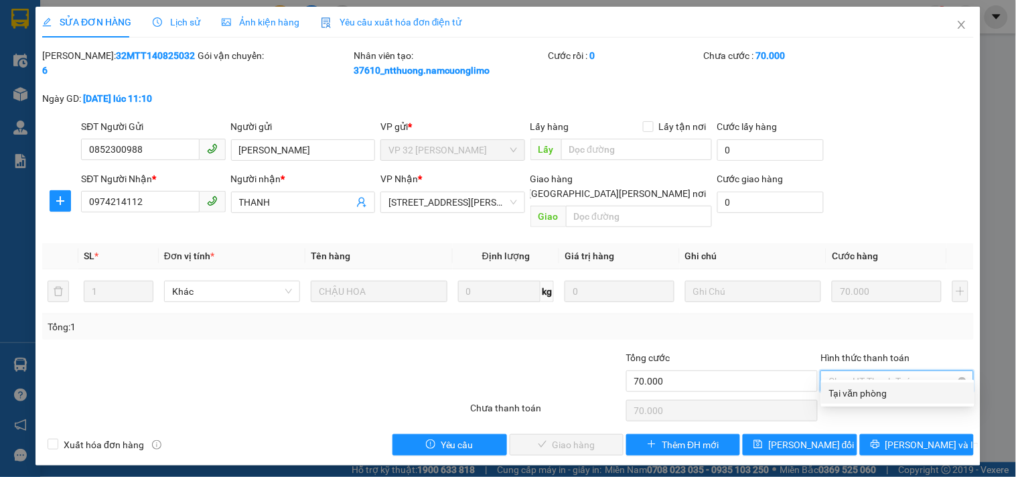
click at [885, 389] on div "Tại văn phòng" at bounding box center [897, 393] width 137 height 15
type input "0"
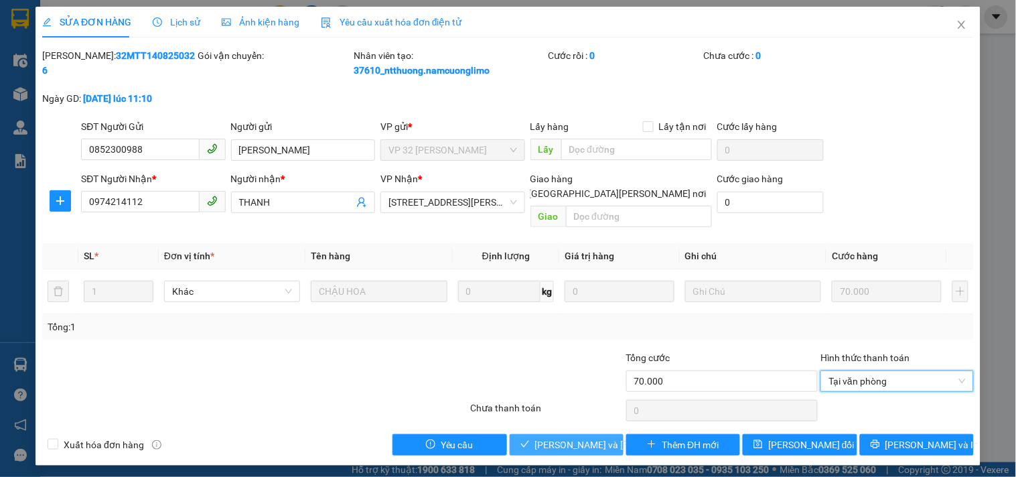
click at [587, 437] on span "[PERSON_NAME] và [PERSON_NAME] hàng" at bounding box center [625, 444] width 181 height 15
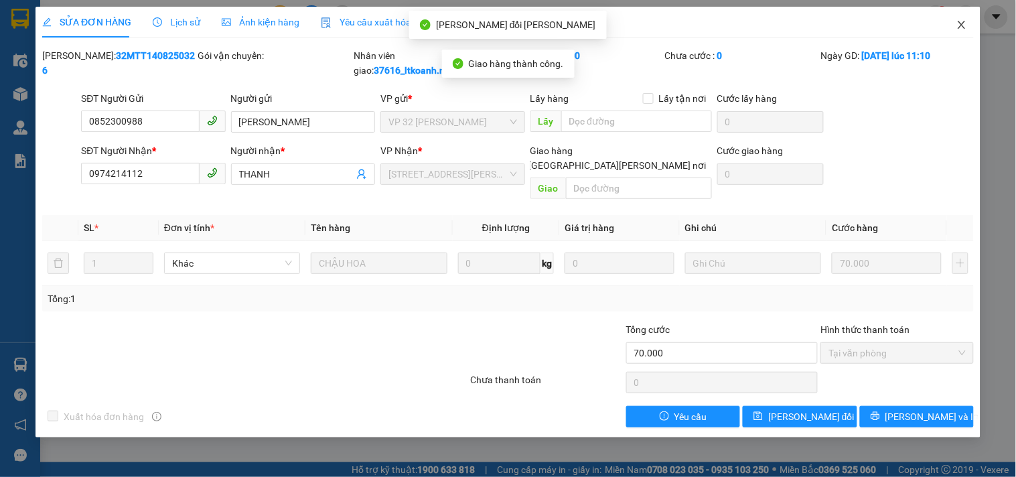
click at [961, 23] on icon "close" at bounding box center [961, 24] width 11 height 11
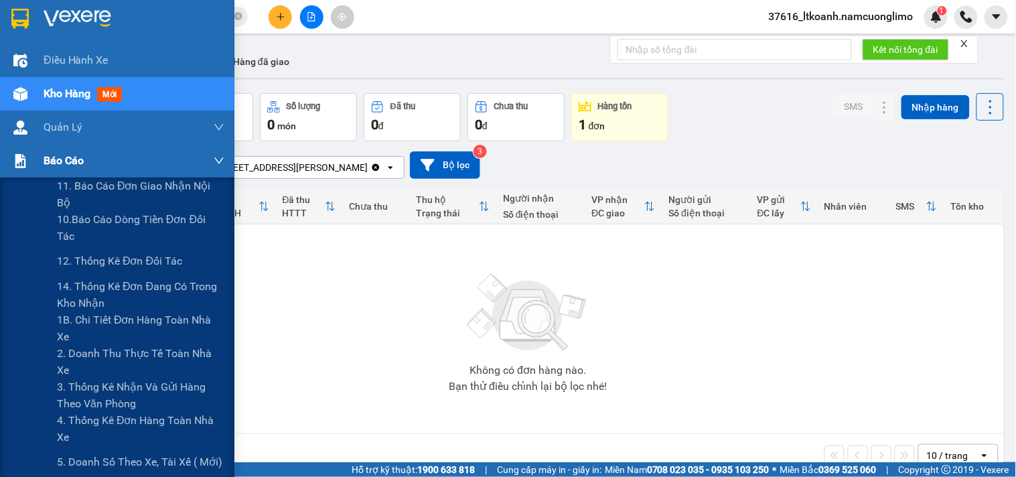
click at [29, 165] on div at bounding box center [20, 160] width 23 height 23
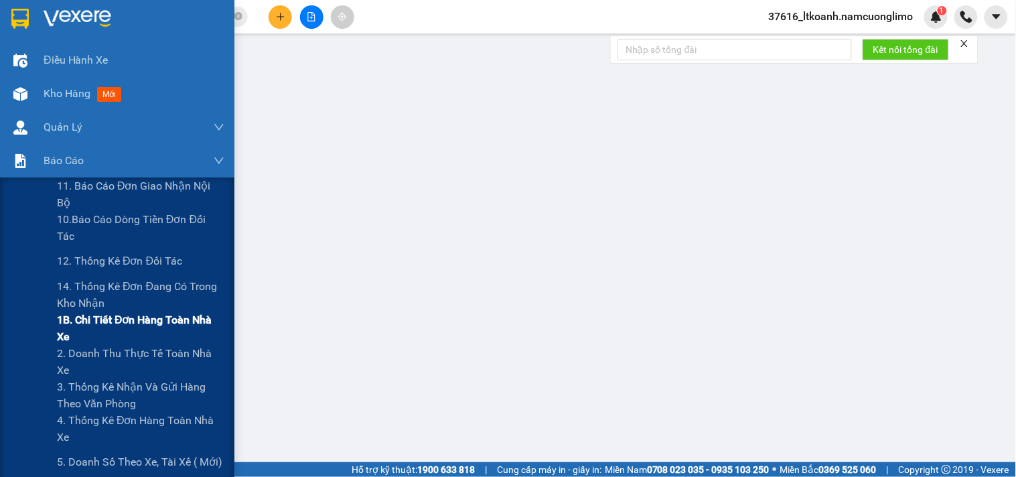
click at [68, 324] on span "1B. Chi tiết đơn hàng toàn nhà xe" at bounding box center [140, 327] width 167 height 33
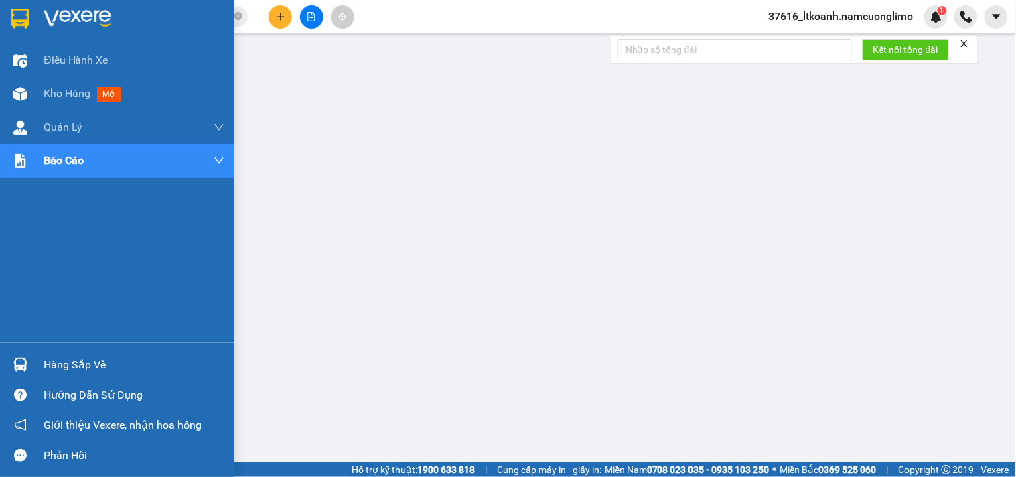
click at [39, 363] on div "Hàng sắp về" at bounding box center [117, 365] width 234 height 30
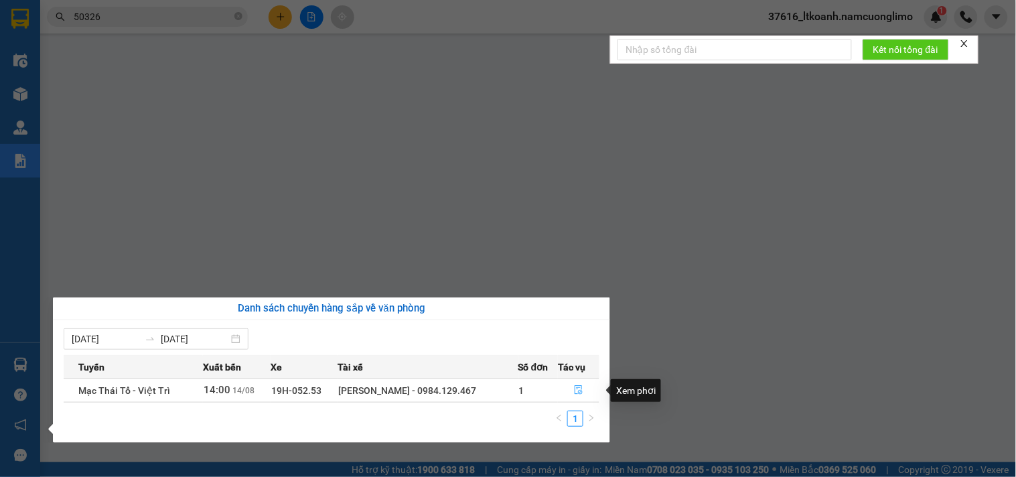
click at [574, 392] on icon "file-done" at bounding box center [578, 389] width 9 height 9
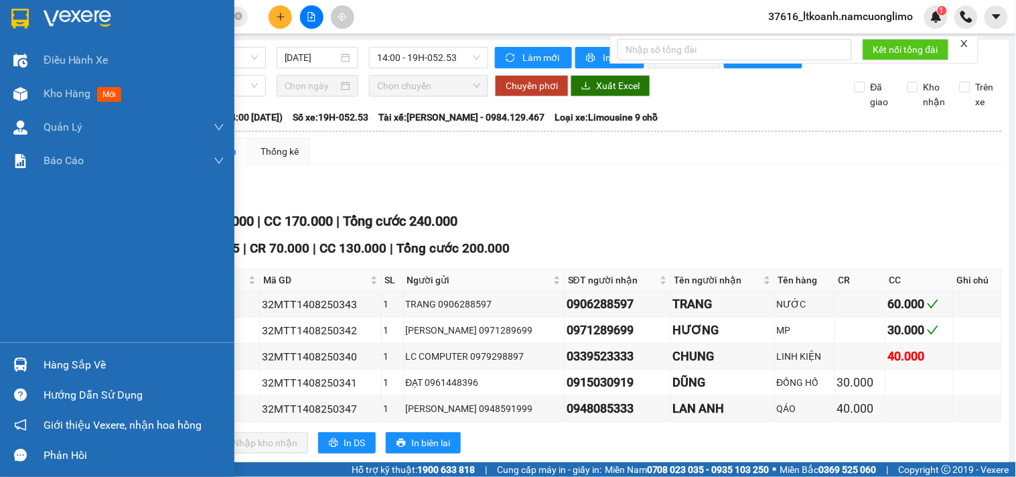
click at [21, 363] on img at bounding box center [20, 365] width 14 height 14
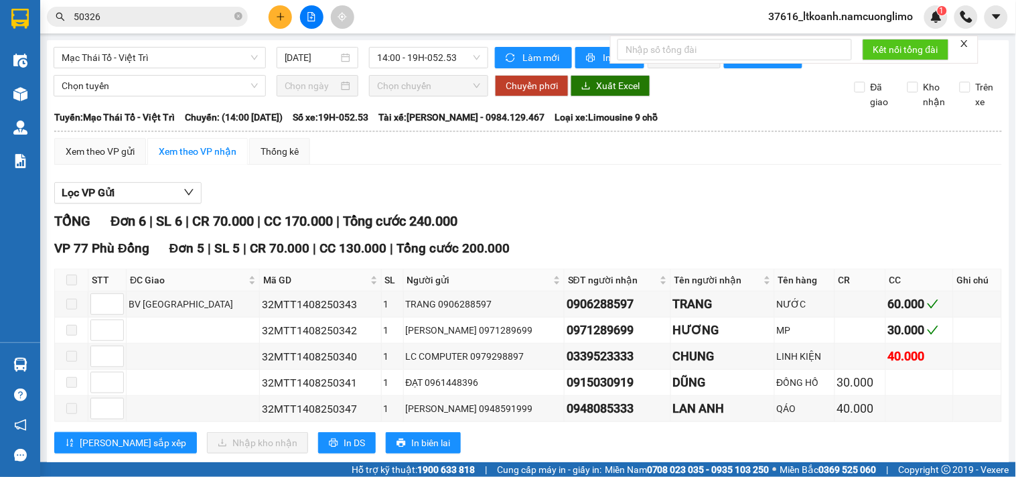
click at [777, 165] on section "Kết quả [PERSON_NAME] ( 32 ) Bộ lọc Mã ĐH Trạng thái Món hàng [PERSON_NAME] [PE…" at bounding box center [508, 238] width 1016 height 477
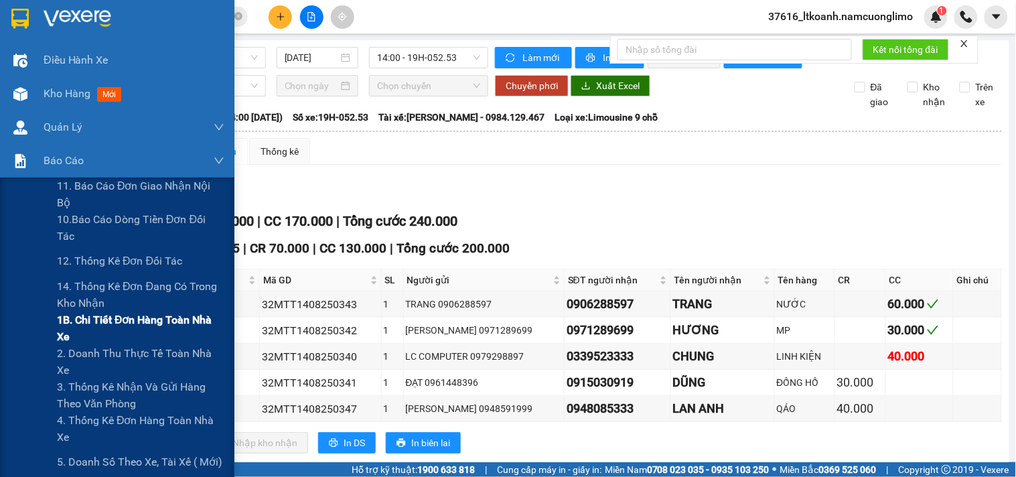
click at [75, 323] on span "1B. Chi tiết đơn hàng toàn nhà xe" at bounding box center [140, 327] width 167 height 33
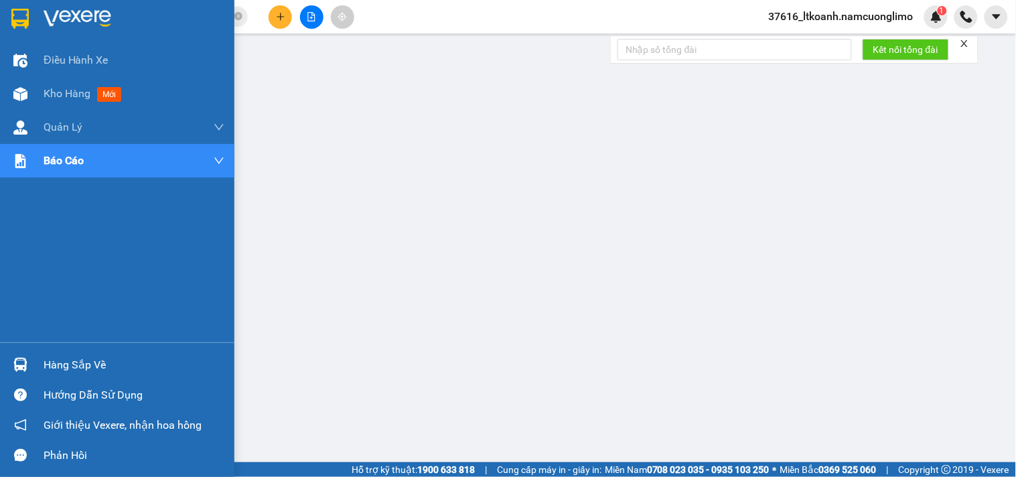
click at [12, 13] on img at bounding box center [19, 19] width 17 height 20
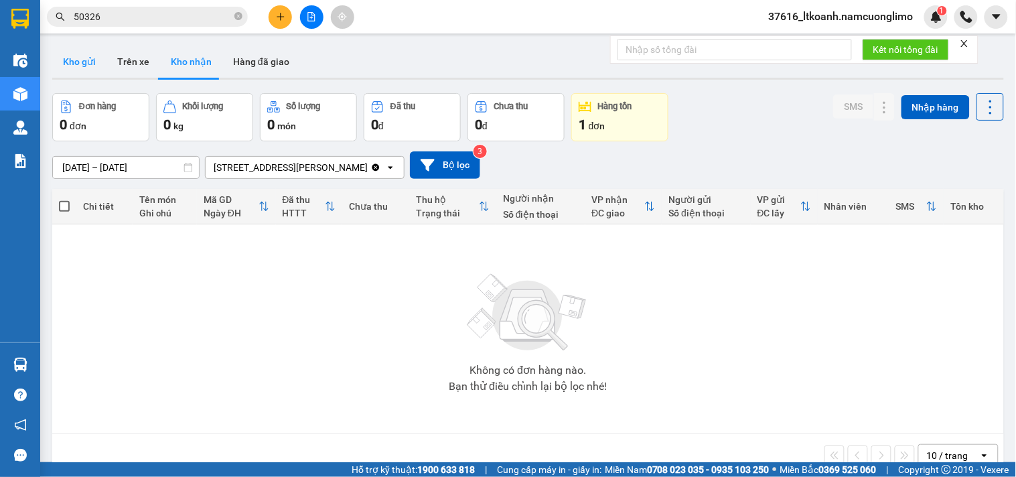
click at [96, 67] on button "Kho gửi" at bounding box center [79, 62] width 54 height 32
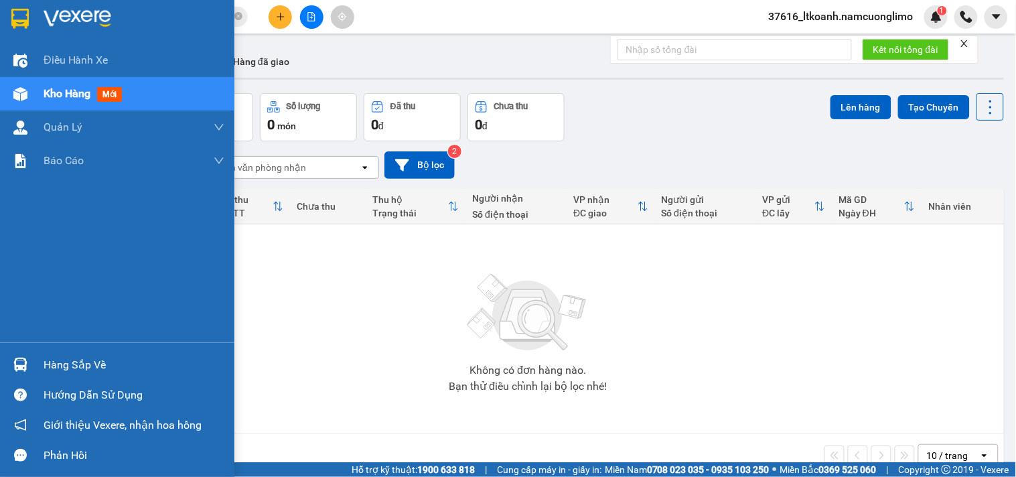
drag, startPoint x: 31, startPoint y: 360, endPoint x: 201, endPoint y: 405, distance: 175.9
click at [32, 362] on div "Hàng sắp về" at bounding box center [117, 365] width 234 height 30
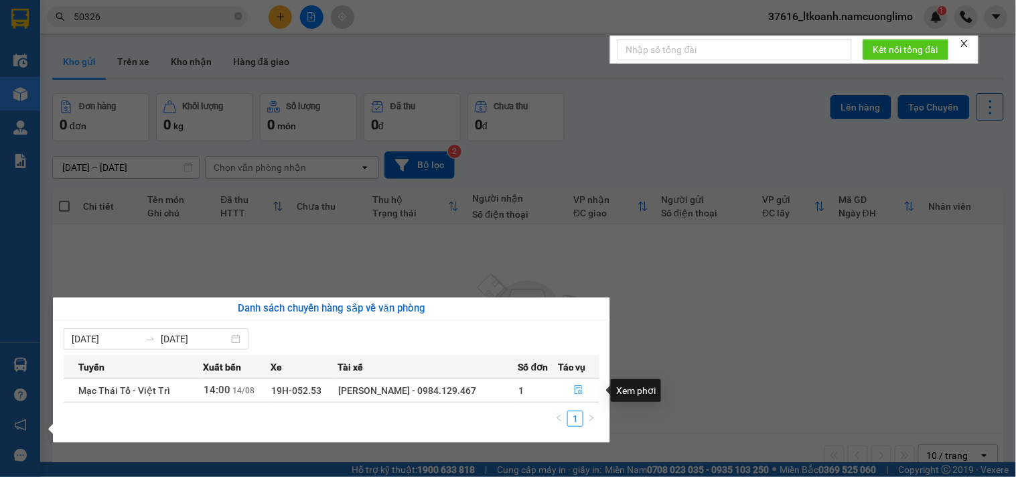
click at [576, 386] on icon "file-done" at bounding box center [578, 389] width 9 height 9
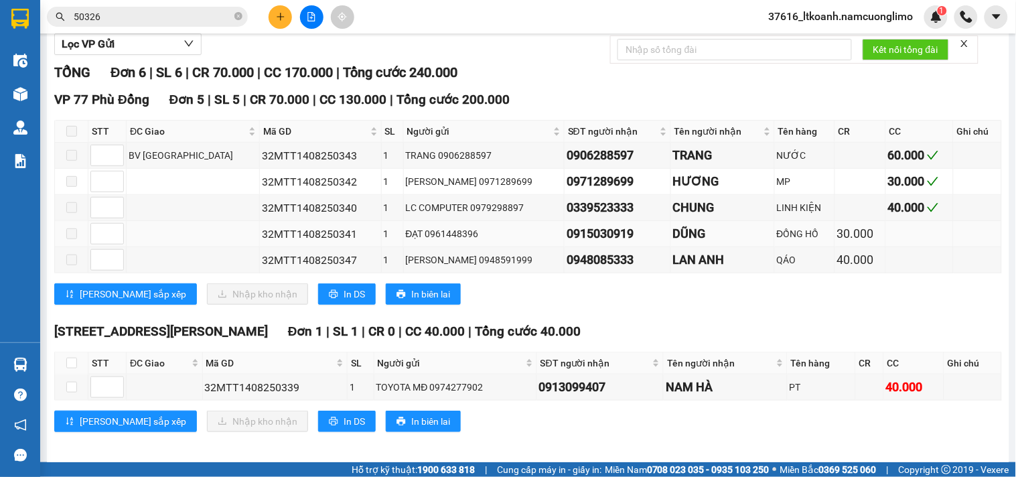
scroll to position [169, 0]
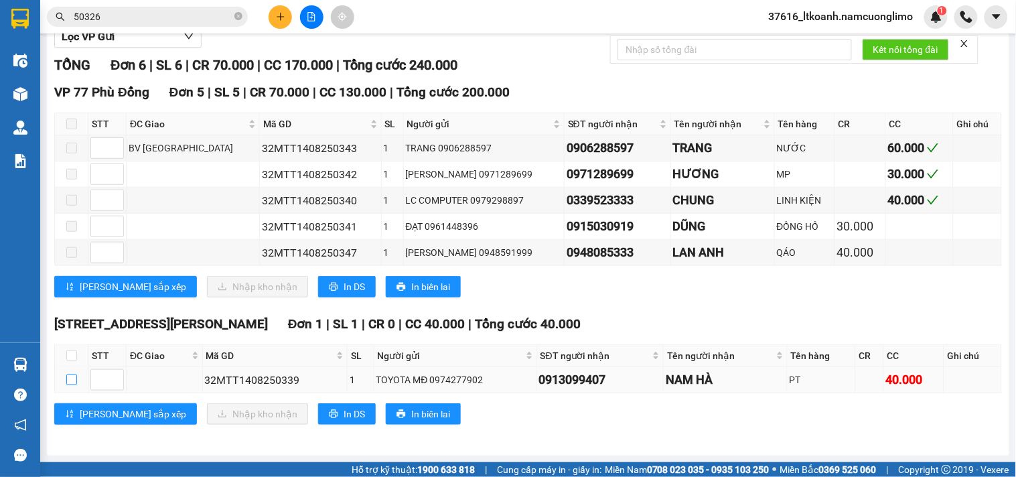
click at [70, 378] on input "checkbox" at bounding box center [71, 379] width 11 height 11
checkbox input "true"
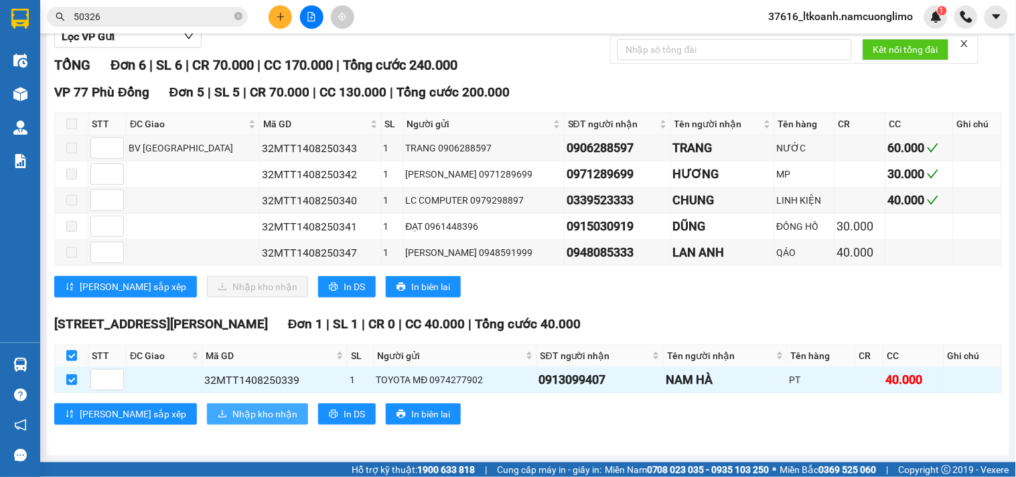
click at [232, 415] on span "Nhập kho nhận" at bounding box center [264, 413] width 65 height 15
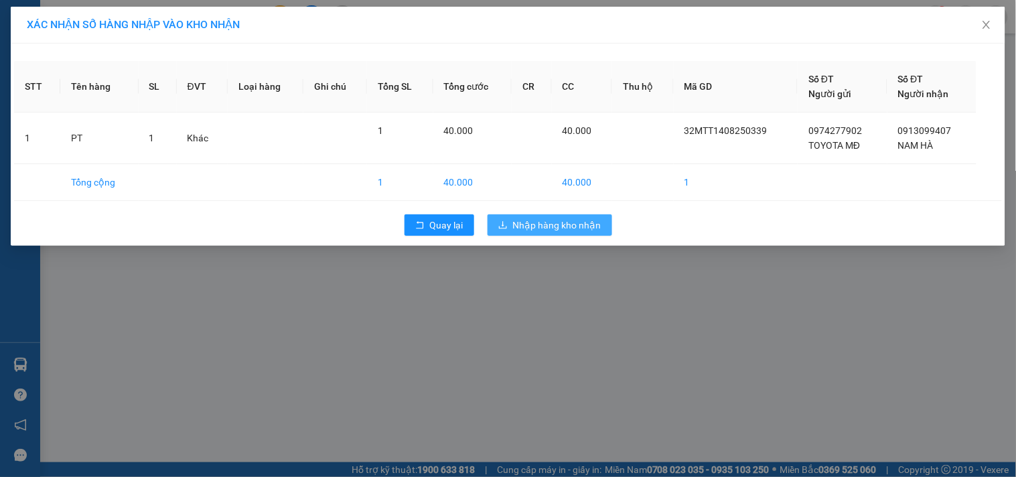
click at [556, 218] on span "Nhập hàng kho nhận" at bounding box center [557, 225] width 88 height 15
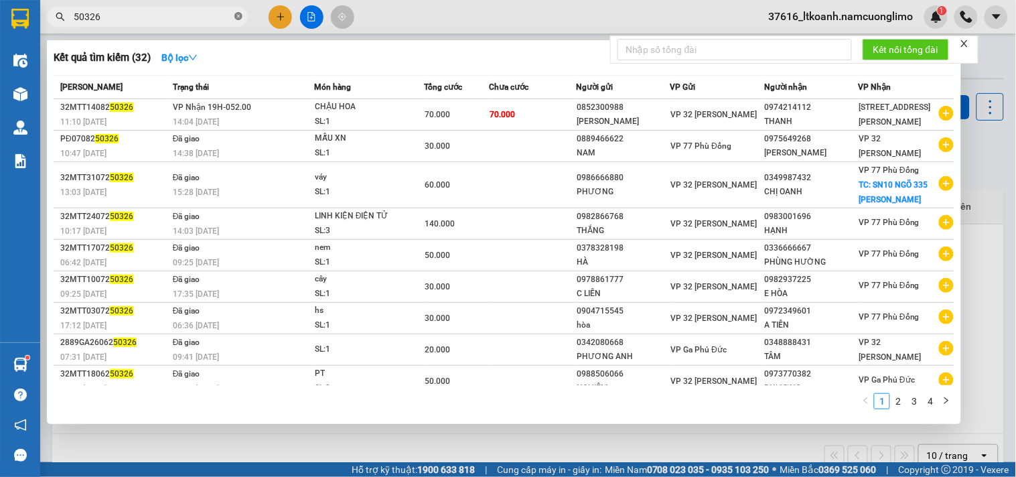
click at [241, 15] on icon "close-circle" at bounding box center [238, 16] width 8 height 8
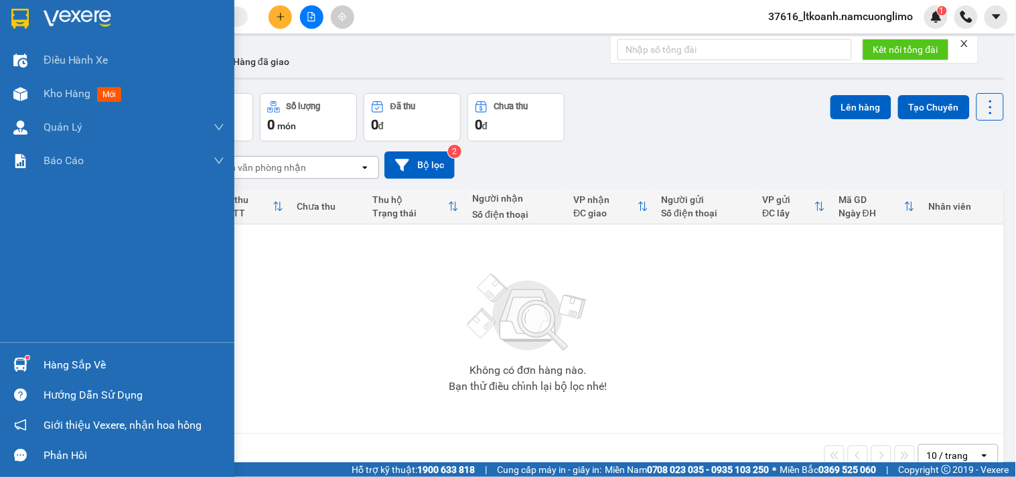
click at [32, 360] on div "Hàng sắp về" at bounding box center [117, 365] width 234 height 30
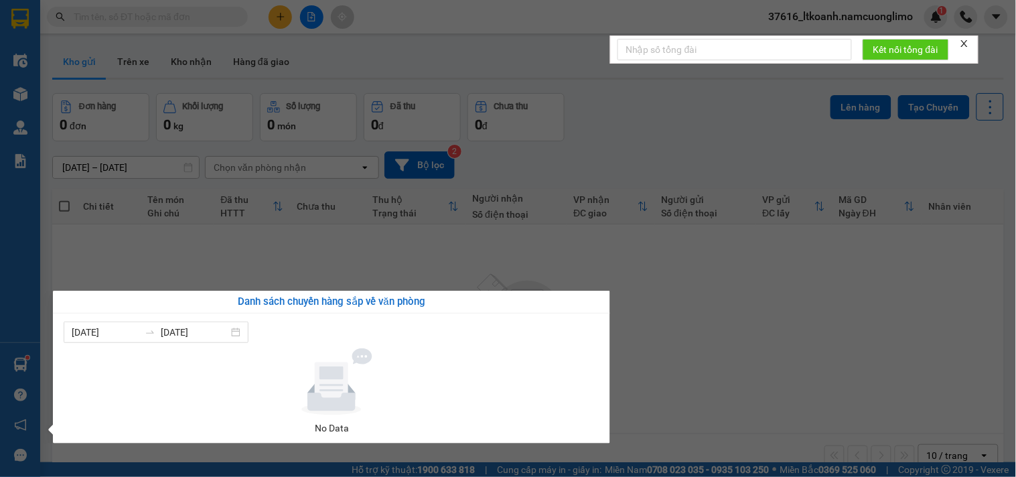
click at [560, 62] on section "Kết quả [PERSON_NAME] ( 32 ) Bộ lọc Mã ĐH Trạng thái Món hàng [PERSON_NAME] [PE…" at bounding box center [508, 238] width 1016 height 477
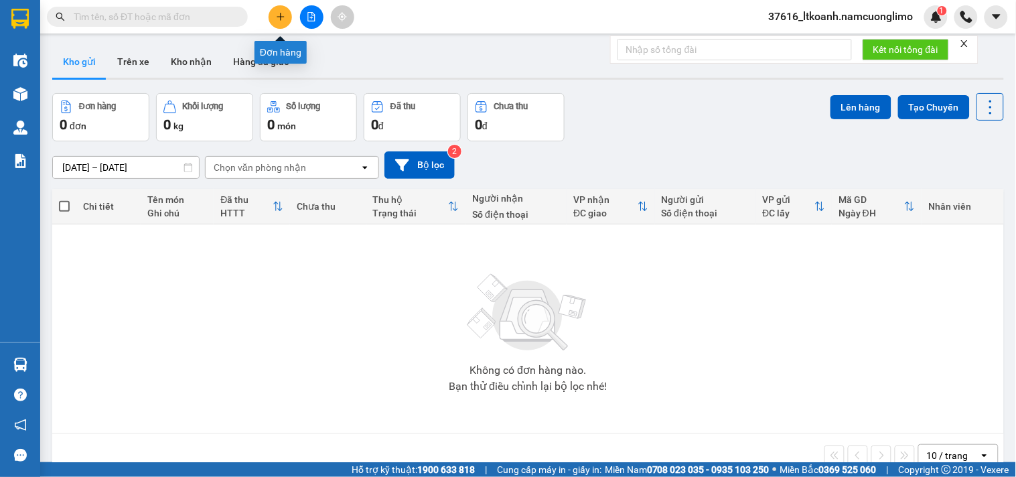
click at [287, 18] on button at bounding box center [279, 16] width 23 height 23
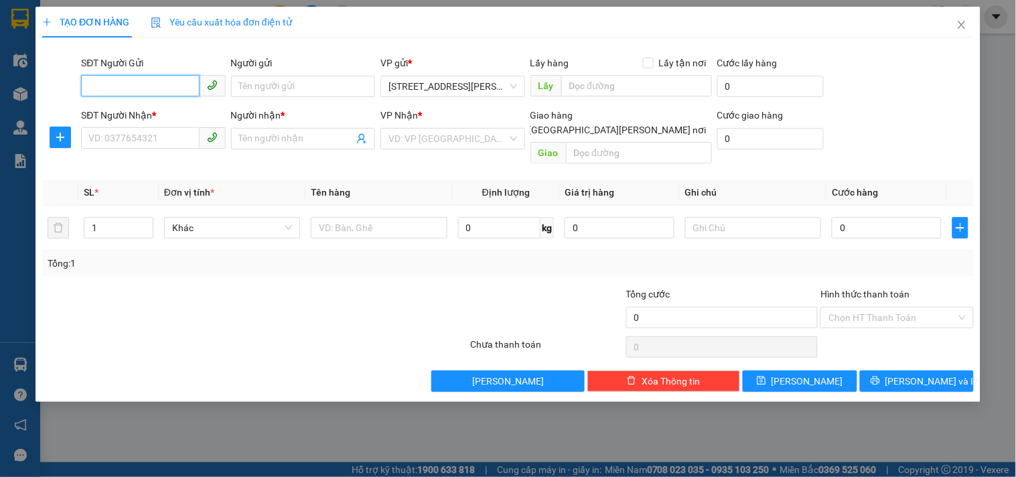
click at [189, 87] on input "SĐT Người Gửi" at bounding box center [140, 85] width 118 height 21
click at [175, 114] on div "0977858668 - Sỹ" at bounding box center [153, 113] width 129 height 15
type input "0977858668"
type input "Sỹ"
type input "0977858668"
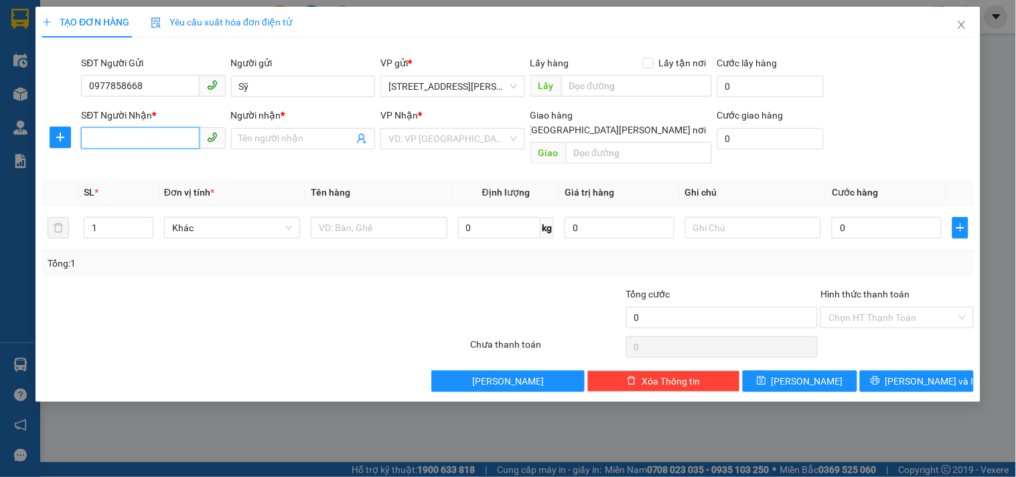
click at [170, 145] on input "SĐT Người Nhận *" at bounding box center [140, 137] width 118 height 21
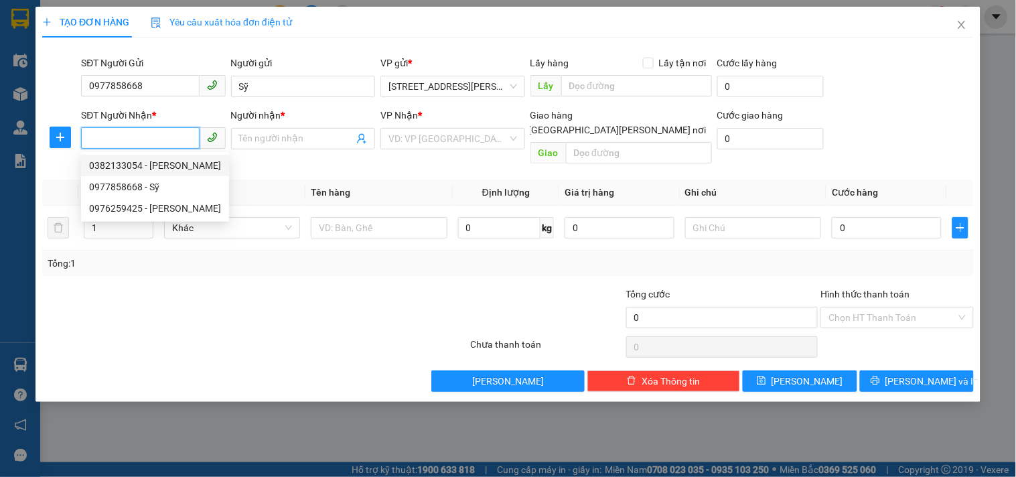
click at [163, 132] on input "SĐT Người Nhận *" at bounding box center [140, 137] width 118 height 21
click at [146, 132] on input "SĐT Người Nhận *" at bounding box center [140, 137] width 118 height 21
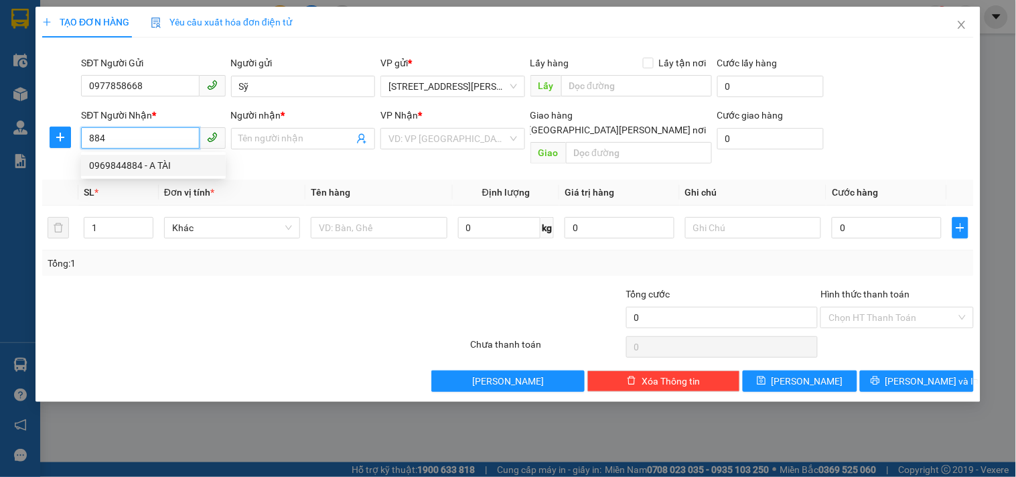
click at [130, 175] on div "0969844884 - A TÀI" at bounding box center [153, 165] width 145 height 21
type input "0969844884"
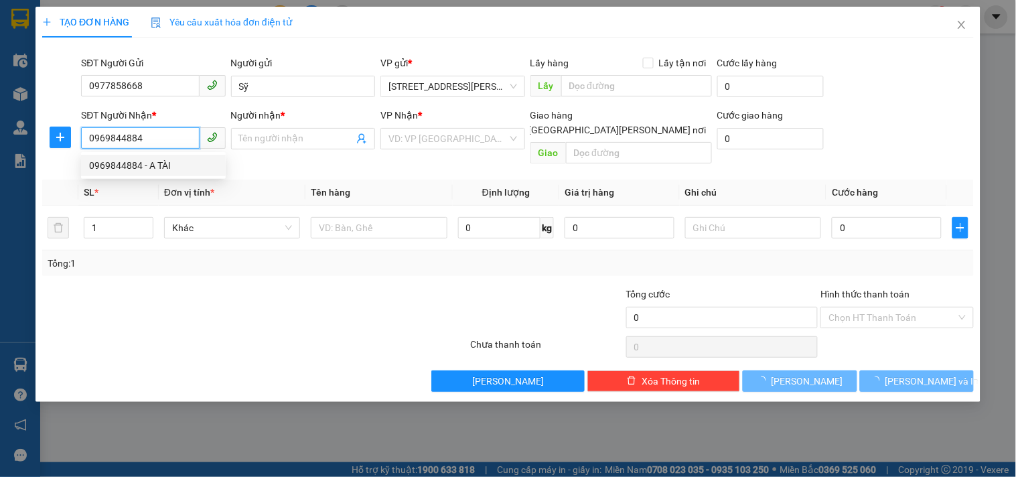
type input "A TÀI"
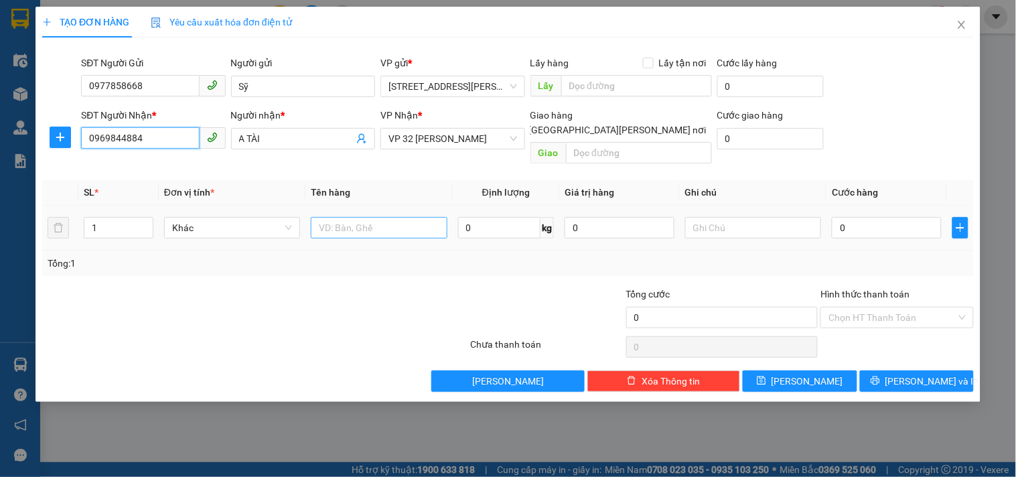
type input "0969844884"
click at [392, 217] on input "text" at bounding box center [379, 227] width 136 height 21
type input "MẪU VẢI"
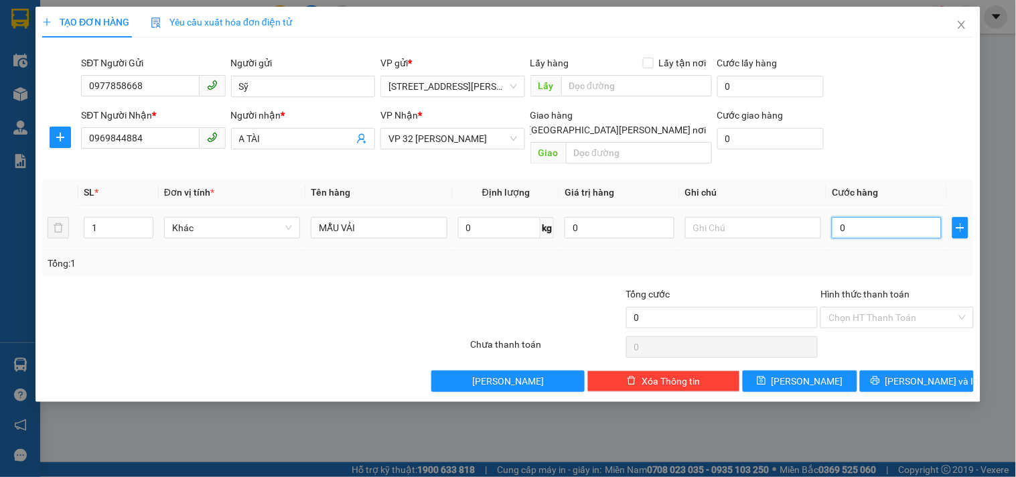
click at [899, 217] on input "0" at bounding box center [887, 227] width 110 height 21
type input "4"
type input "40"
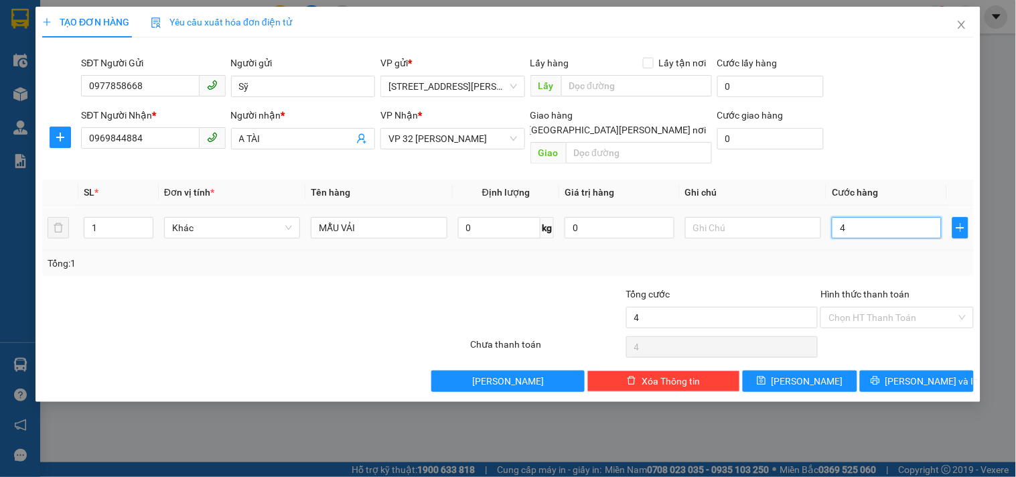
type input "40"
type input "400"
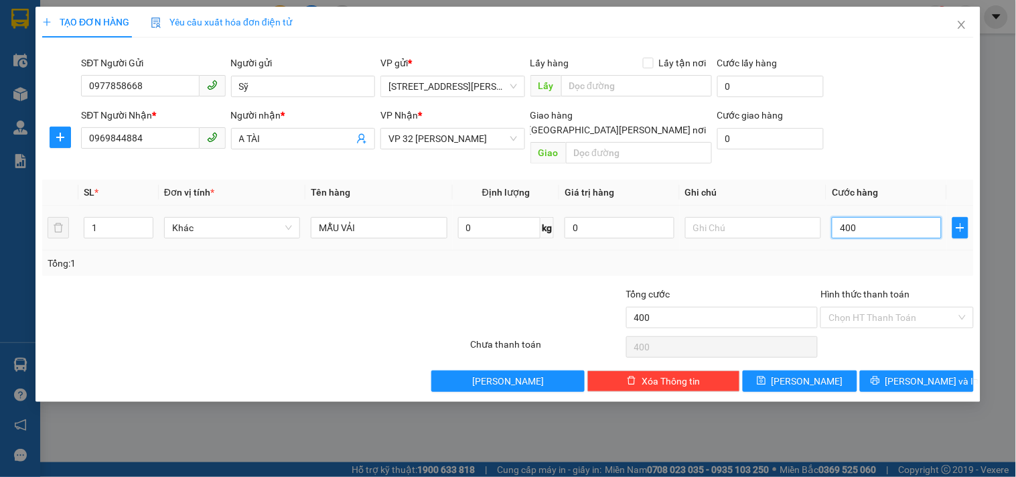
type input "4.000"
type input "40.000"
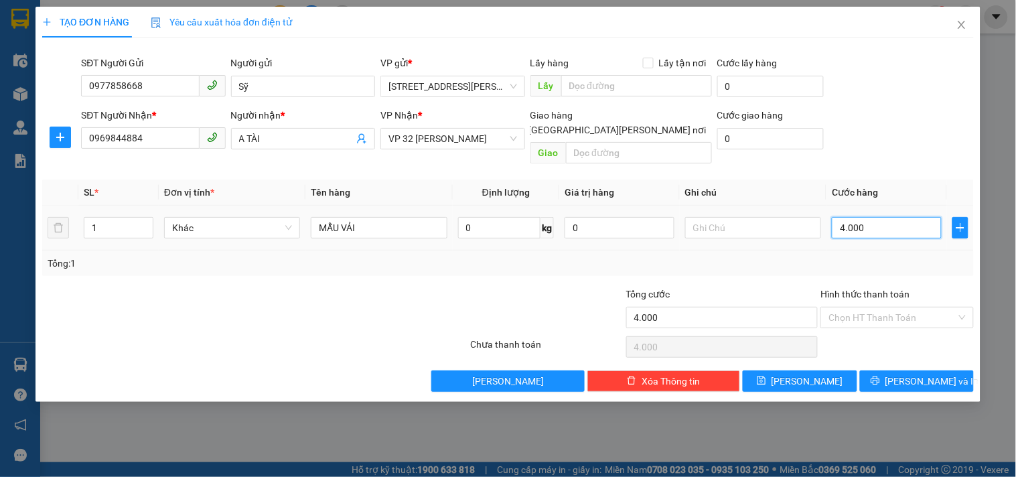
type input "40.000"
click at [907, 374] on span "[PERSON_NAME] và In" at bounding box center [932, 381] width 94 height 15
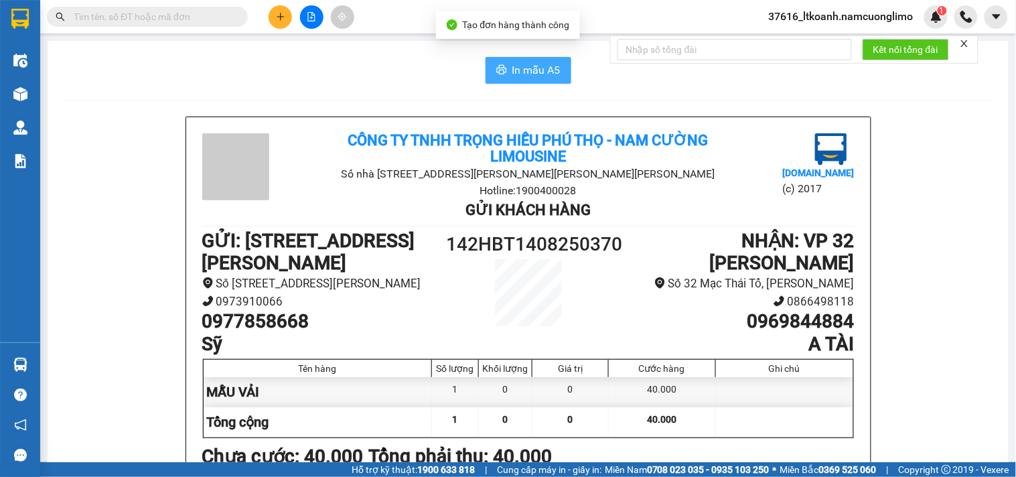
click at [538, 71] on span "In mẫu A5" at bounding box center [536, 70] width 48 height 17
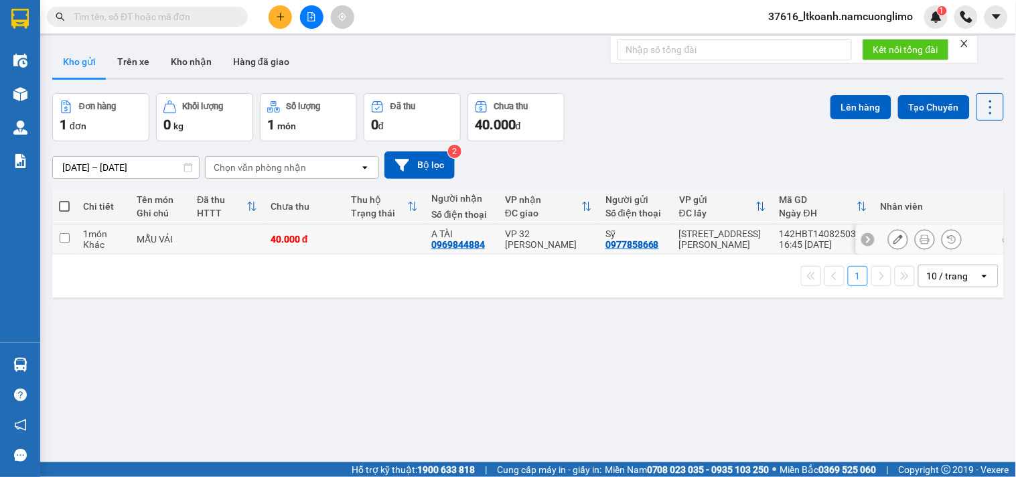
click at [69, 238] on input "checkbox" at bounding box center [65, 238] width 10 height 10
checkbox input "true"
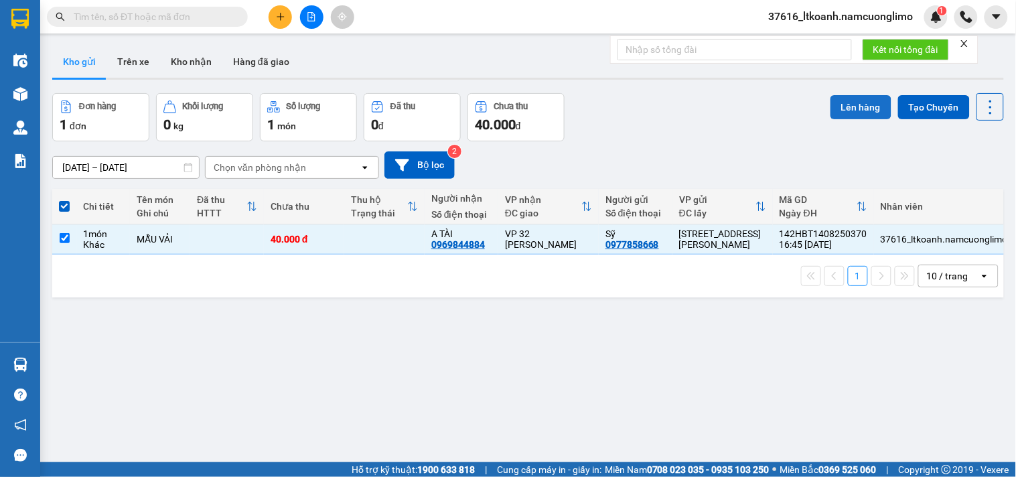
click at [866, 111] on button "Lên hàng" at bounding box center [860, 107] width 61 height 24
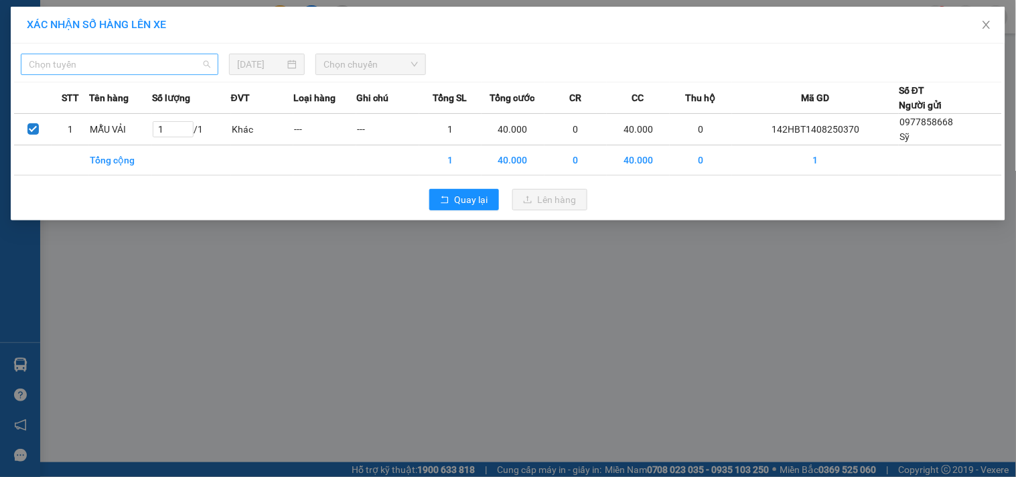
click at [181, 64] on span "Chọn tuyến" at bounding box center [119, 64] width 181 height 20
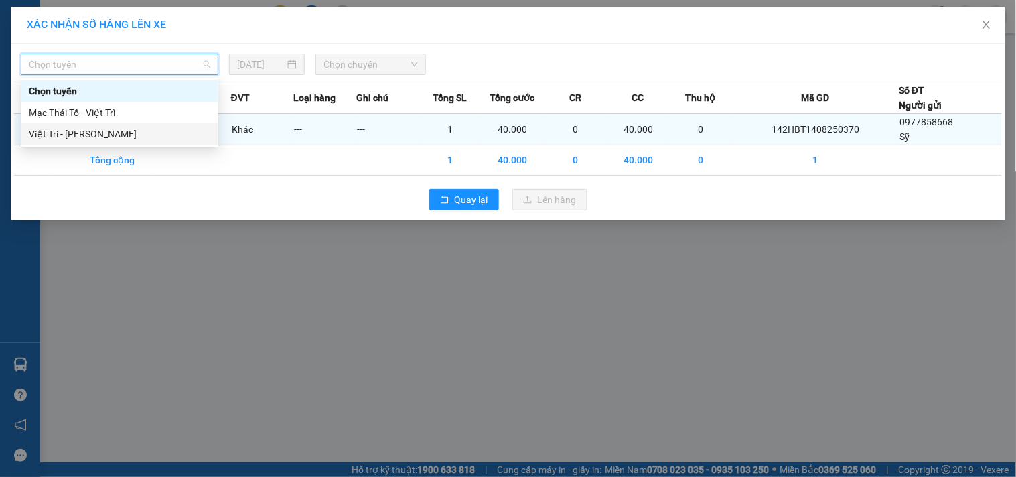
drag, startPoint x: 91, startPoint y: 133, endPoint x: 189, endPoint y: 122, distance: 98.3
click at [90, 134] on div "Việt Trì - [PERSON_NAME]" at bounding box center [119, 134] width 181 height 15
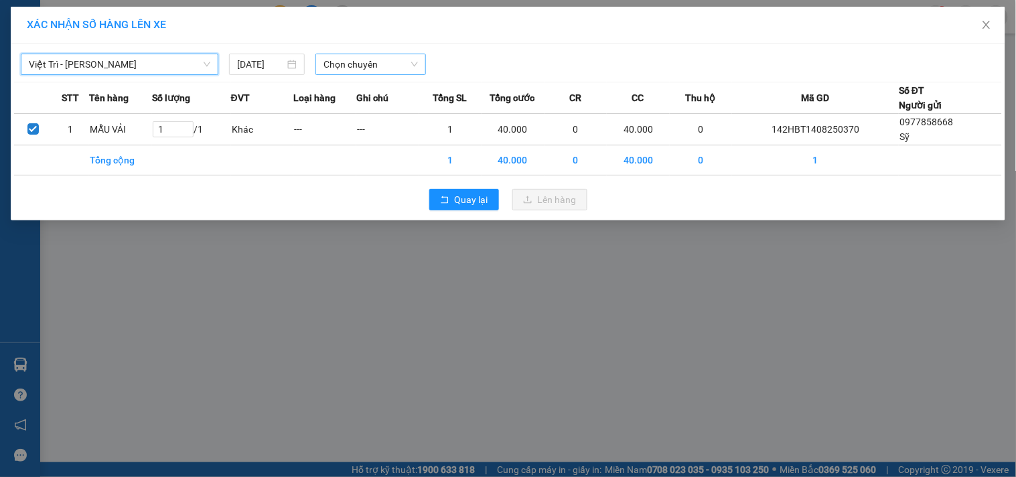
click at [356, 66] on span "Chọn chuyến" at bounding box center [370, 64] width 94 height 20
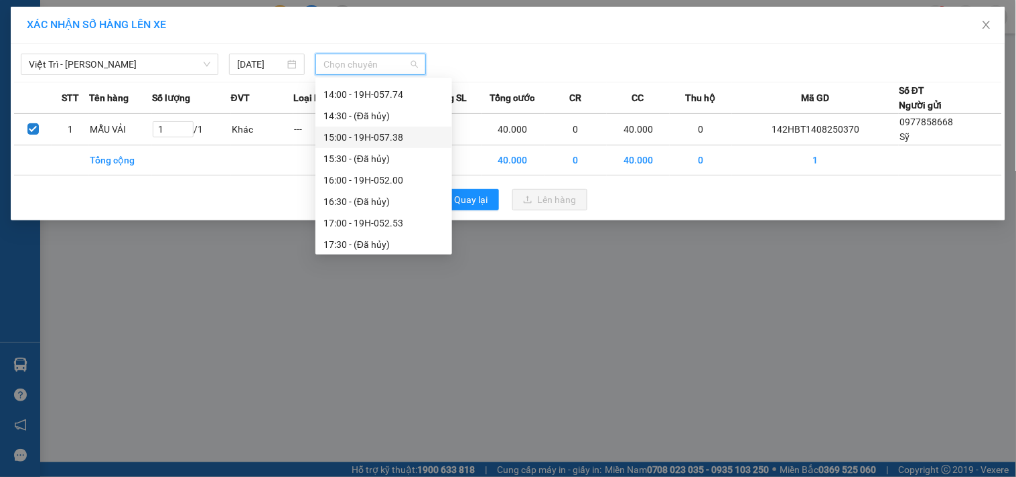
scroll to position [514, 0]
click at [395, 156] on div "17:00 - 19H-052.53" at bounding box center [383, 156] width 121 height 15
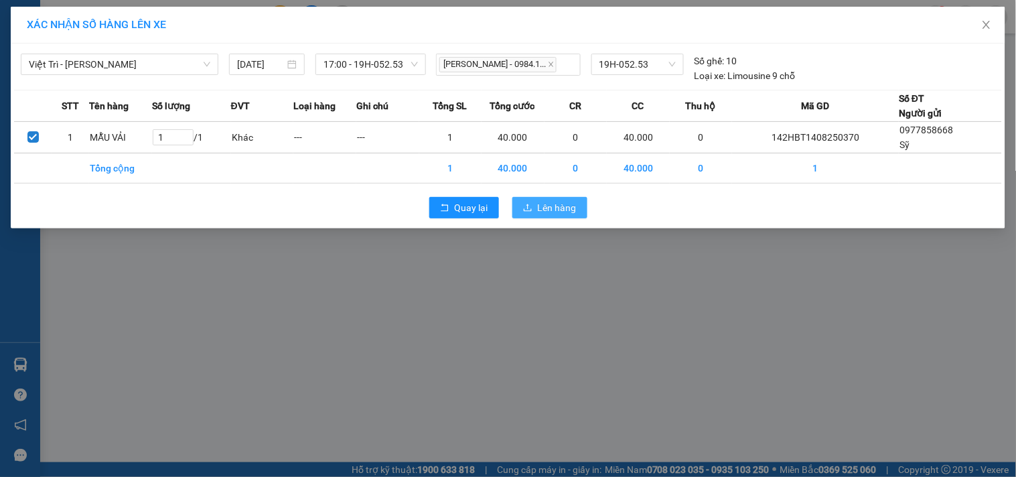
click at [558, 205] on span "Lên hàng" at bounding box center [557, 207] width 39 height 15
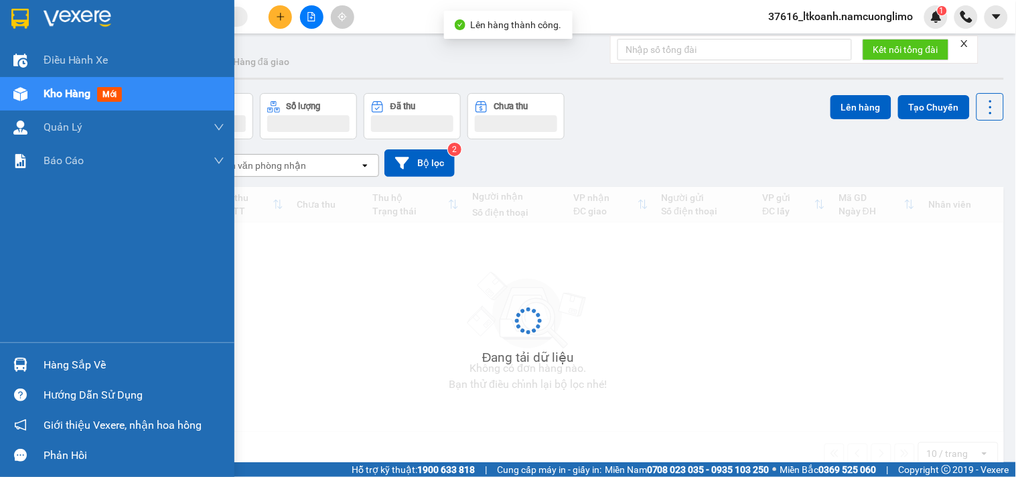
click at [47, 366] on div "Hàng sắp về" at bounding box center [134, 365] width 181 height 20
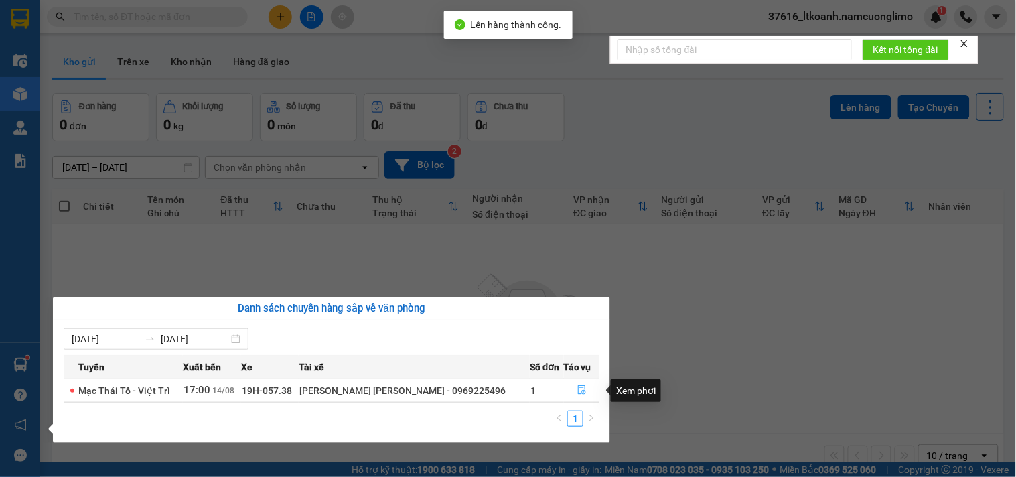
click at [577, 392] on icon "file-done" at bounding box center [581, 389] width 9 height 9
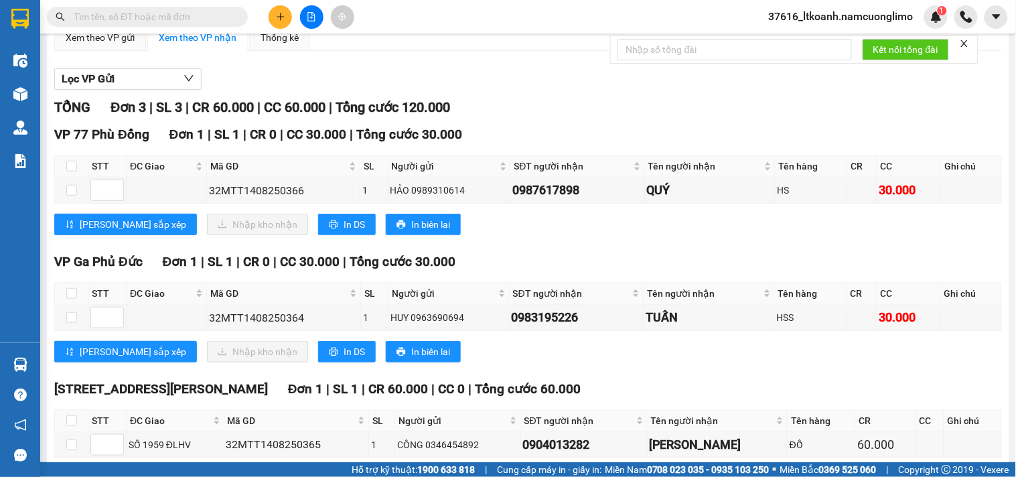
scroll to position [42, 0]
